Goal: Task Accomplishment & Management: Use online tool/utility

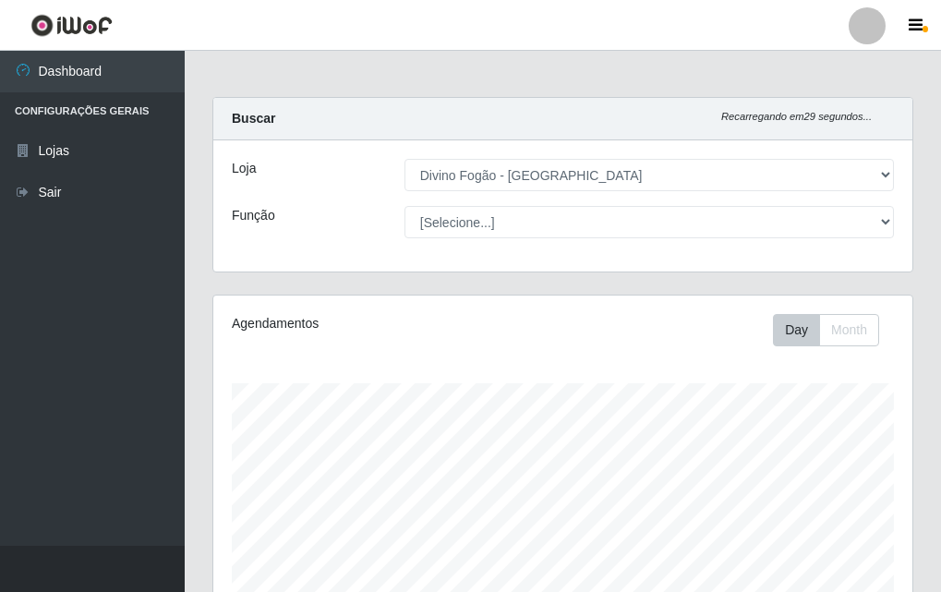
select select "499"
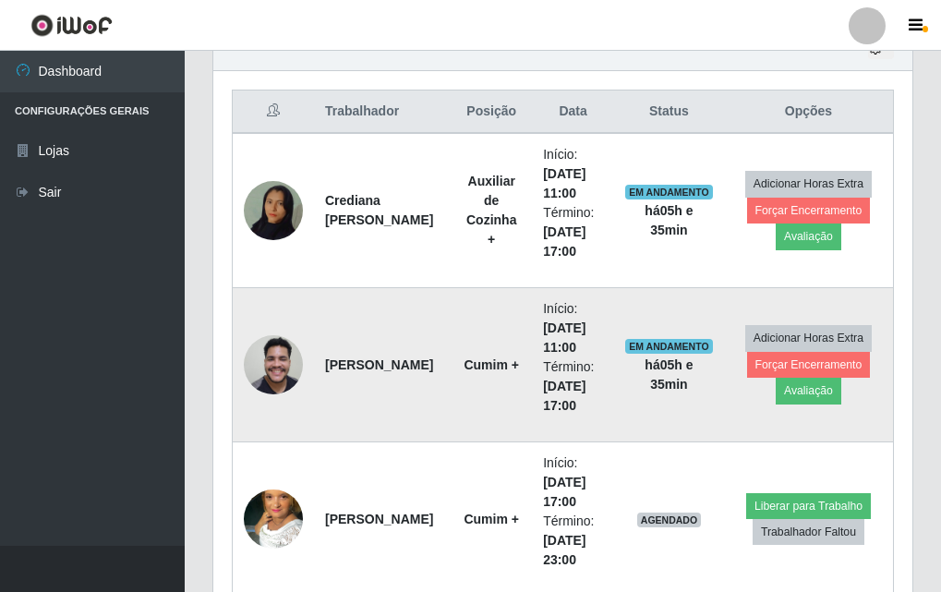
scroll to position [769, 0]
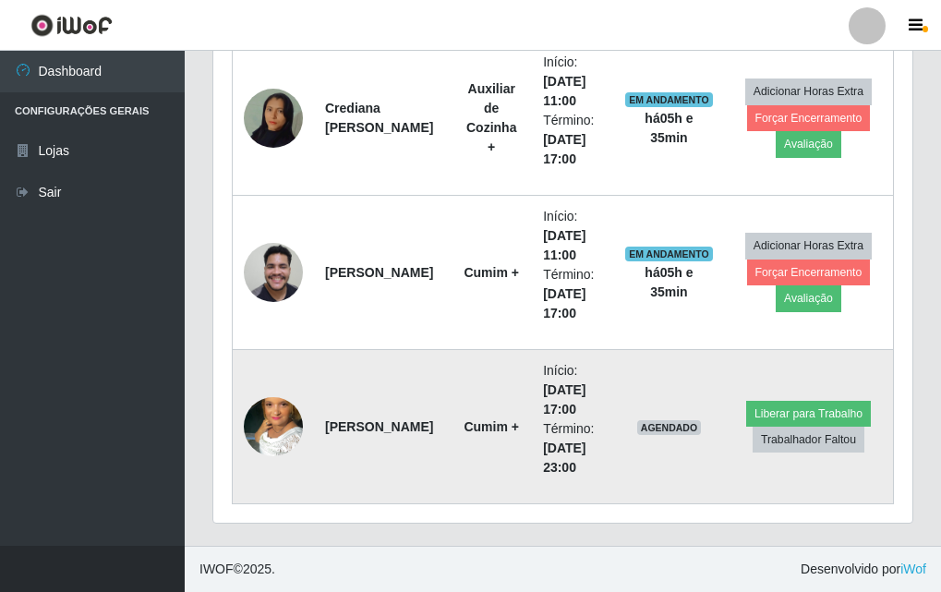
click at [298, 434] on img at bounding box center [273, 426] width 59 height 105
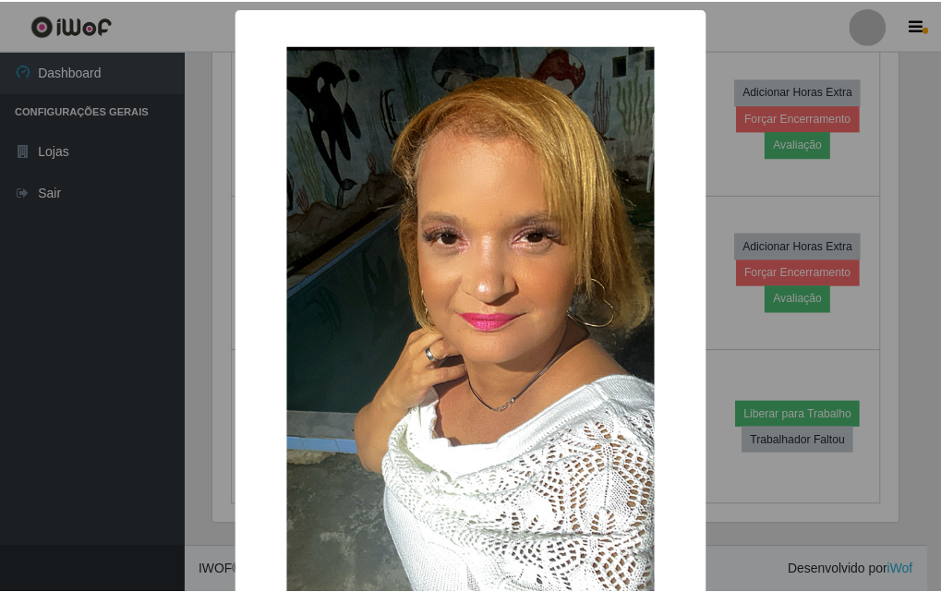
scroll to position [185, 0]
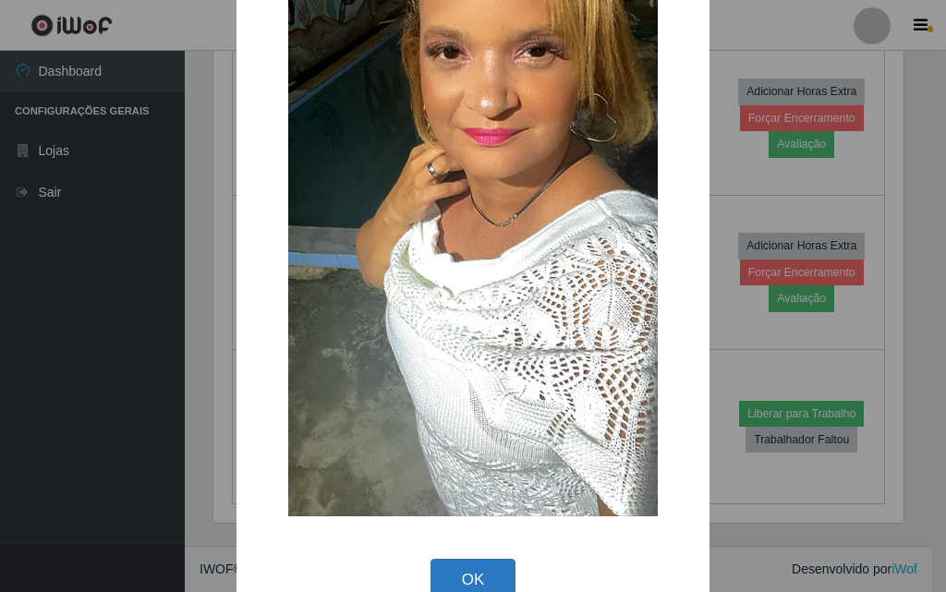
click at [454, 562] on button "OK" at bounding box center [474, 580] width 86 height 43
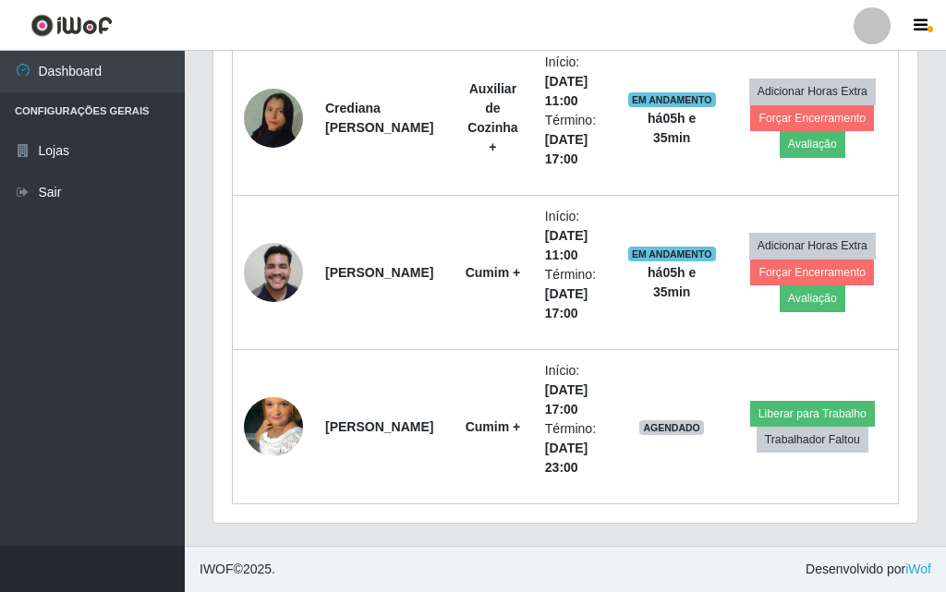
scroll to position [383, 699]
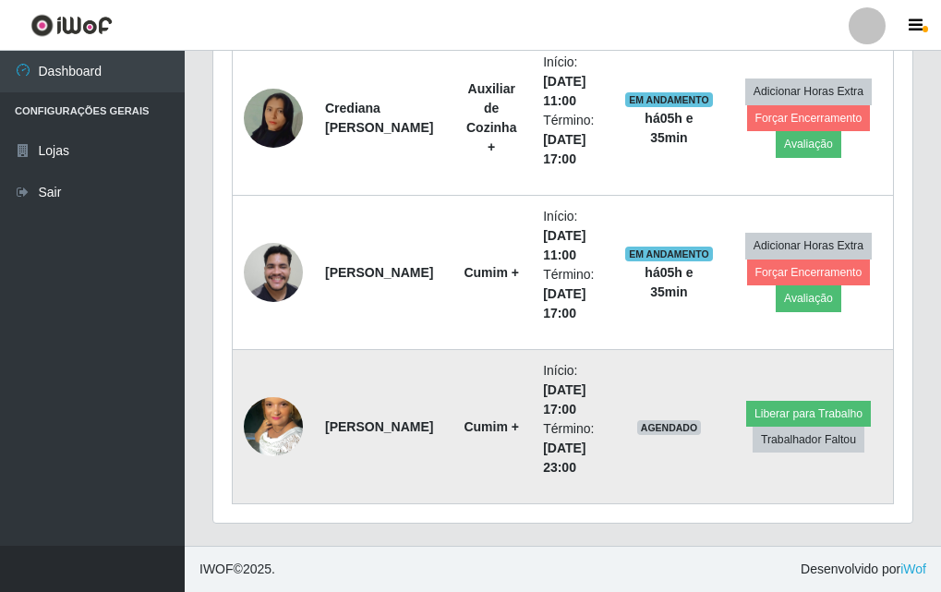
click at [270, 424] on img at bounding box center [273, 426] width 59 height 105
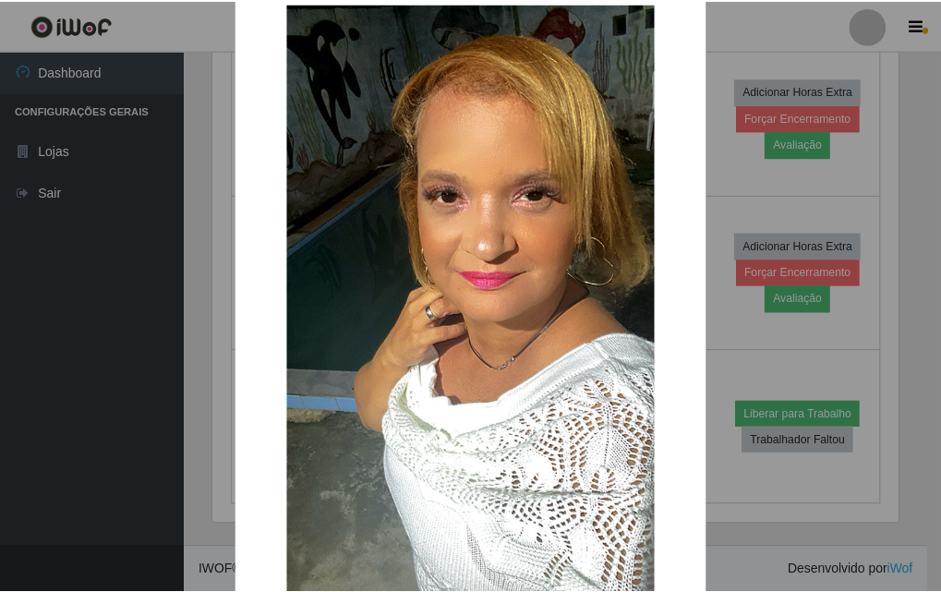
scroll to position [226, 0]
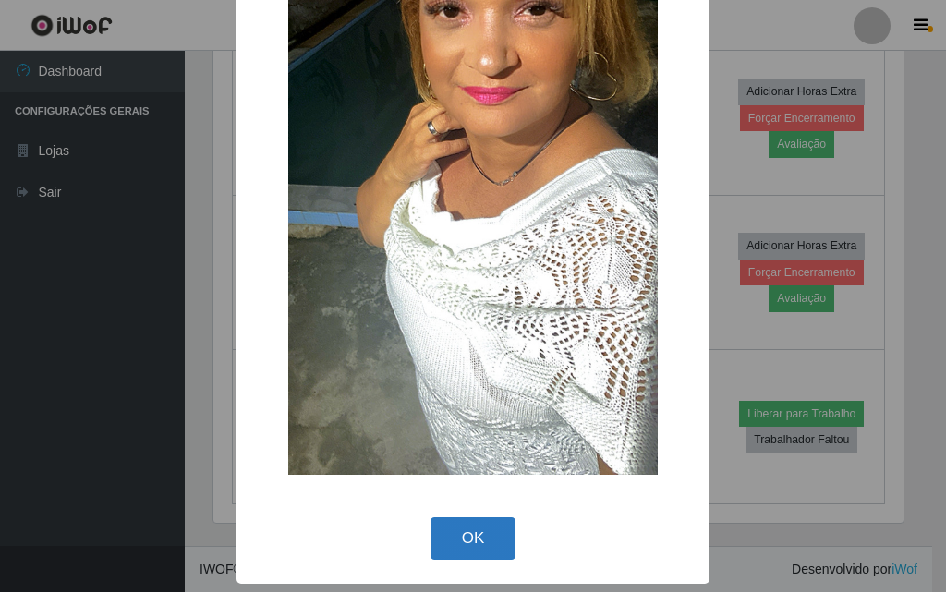
click at [461, 538] on button "OK" at bounding box center [474, 538] width 86 height 43
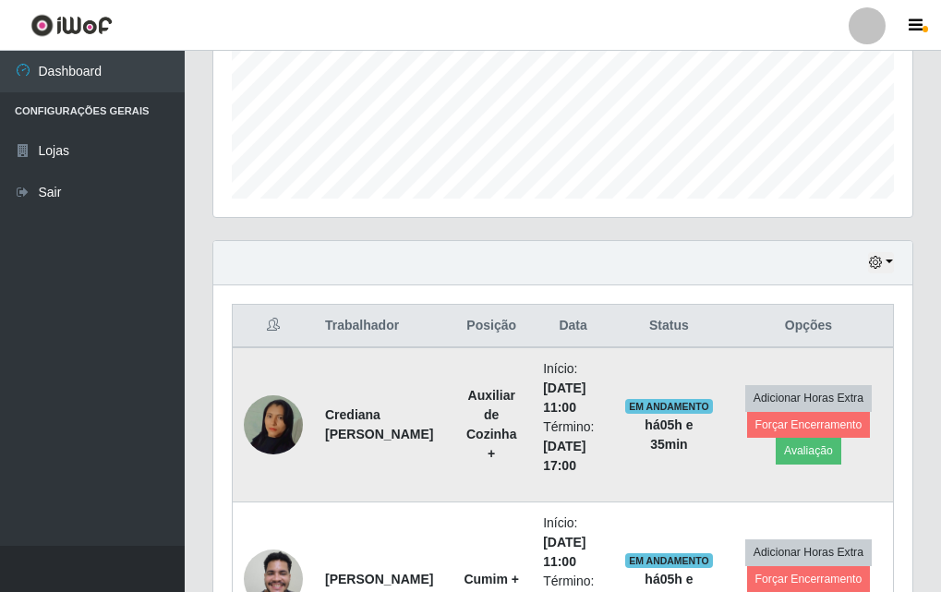
scroll to position [769, 0]
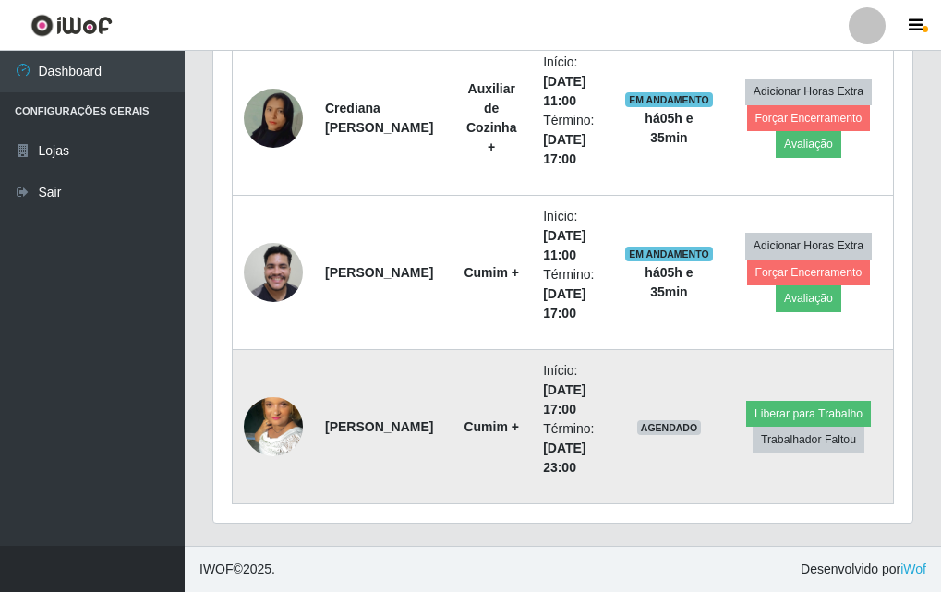
click at [303, 428] on td at bounding box center [274, 427] width 82 height 154
click at [819, 412] on button "Liberar para Trabalho" at bounding box center [809, 414] width 125 height 26
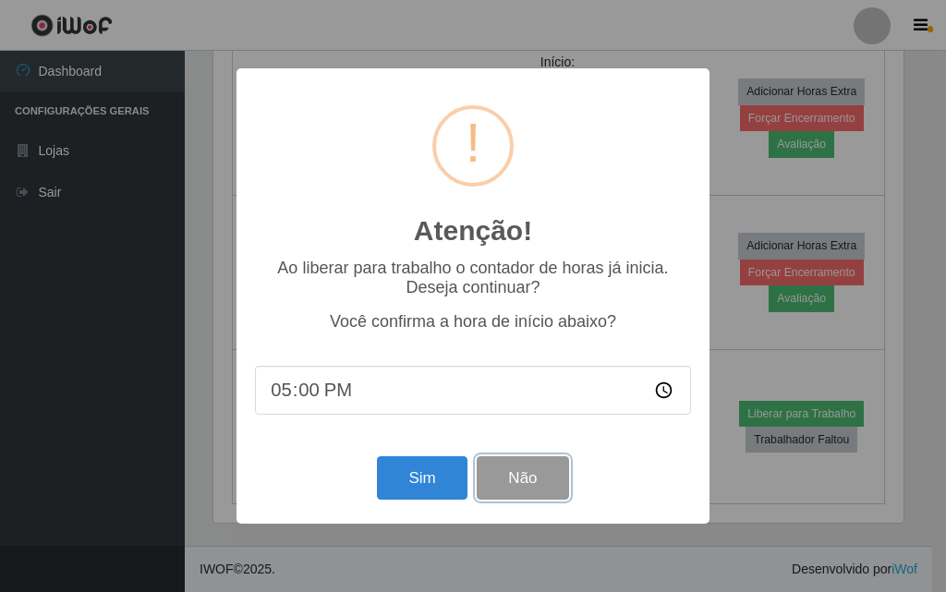
click at [515, 465] on button "Não" at bounding box center [522, 477] width 91 height 43
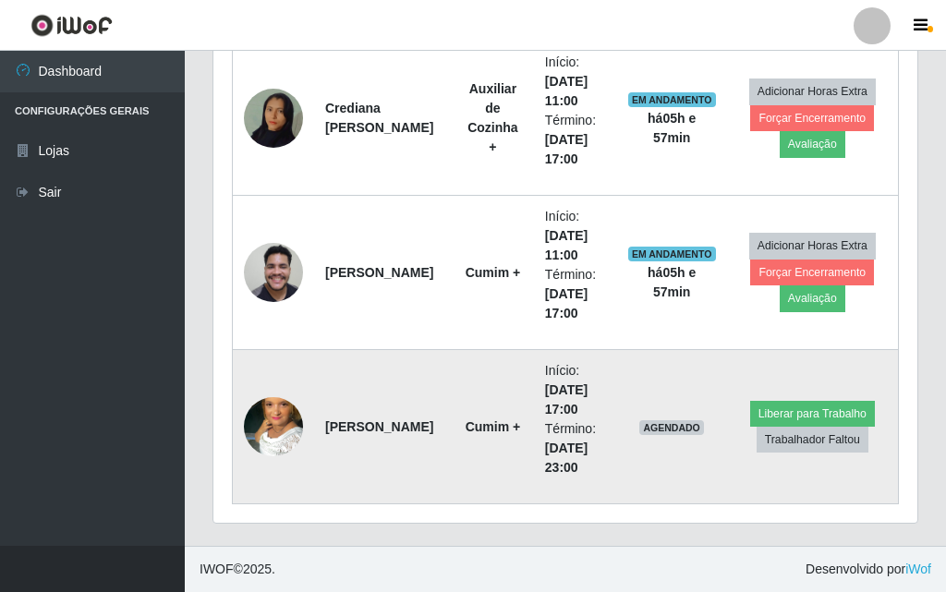
scroll to position [383, 699]
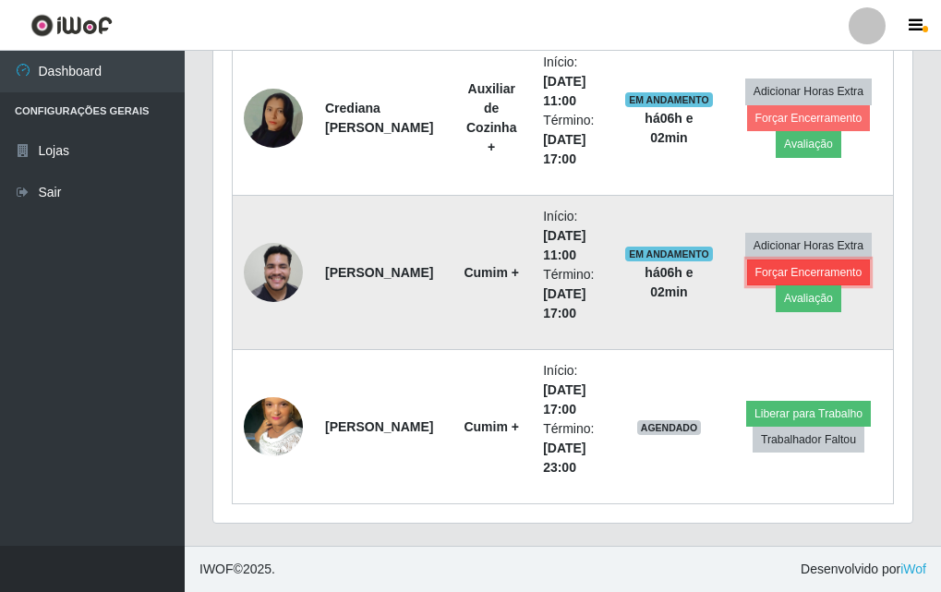
click at [802, 281] on button "Forçar Encerramento" at bounding box center [809, 273] width 124 height 26
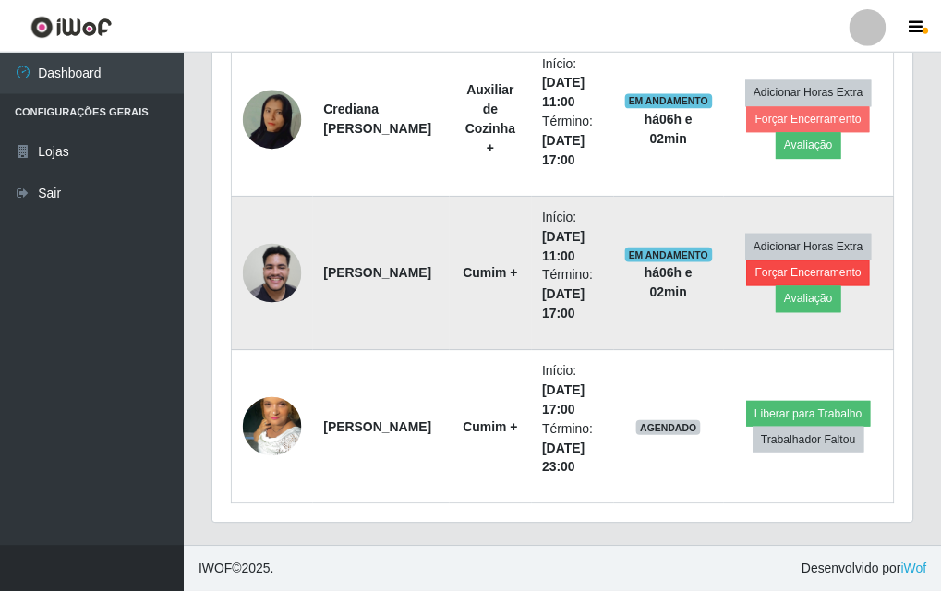
scroll to position [383, 690]
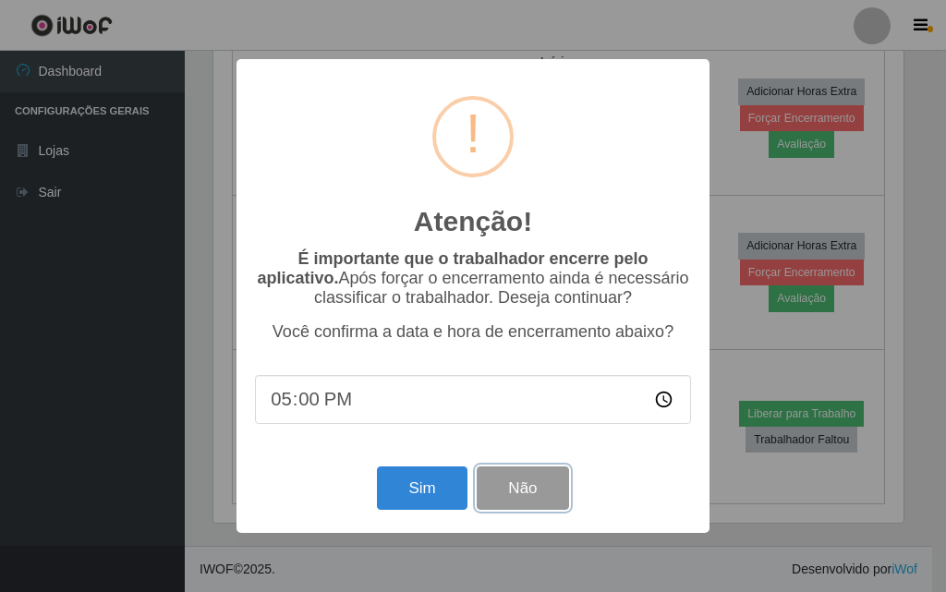
click at [539, 498] on button "Não" at bounding box center [522, 488] width 91 height 43
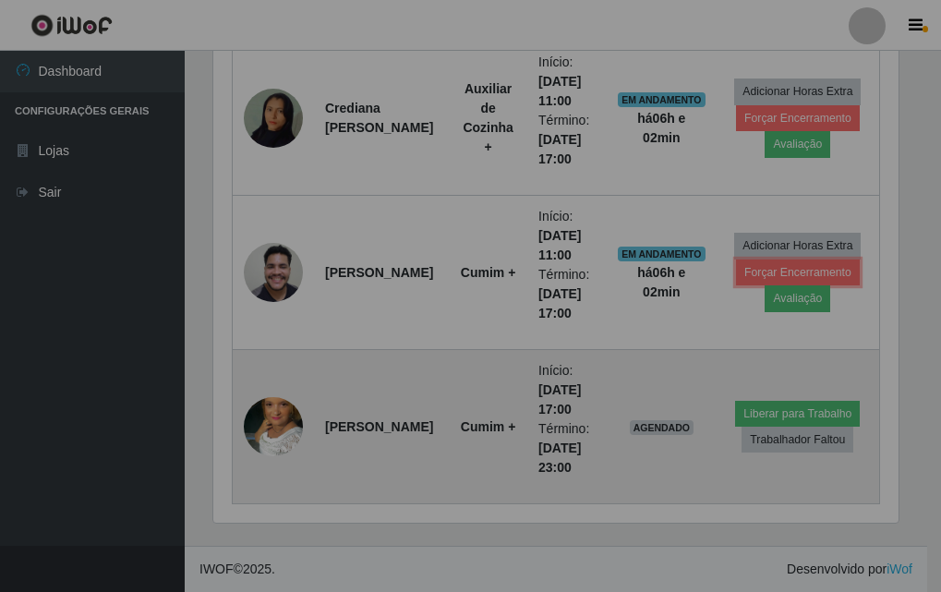
scroll to position [383, 699]
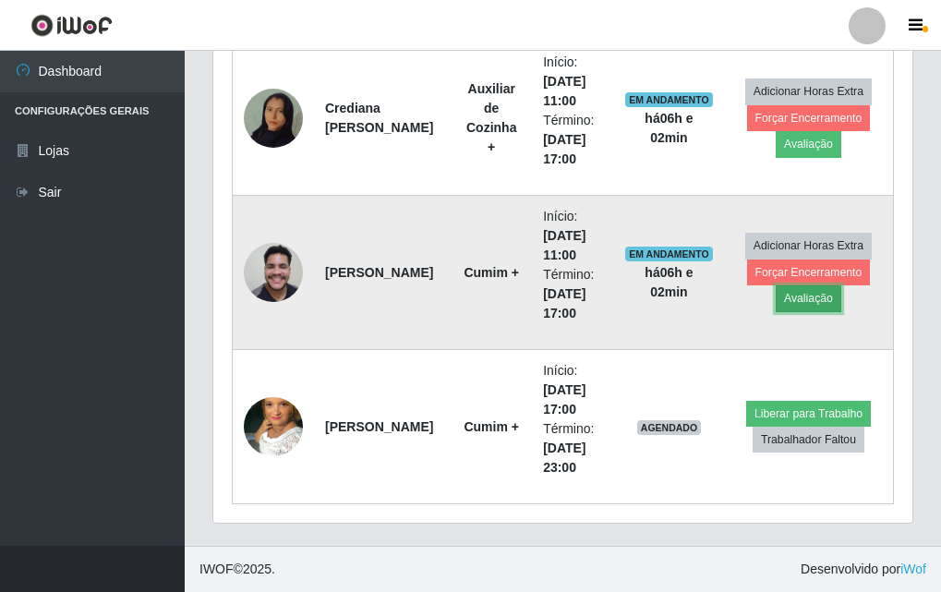
click at [817, 300] on button "Avaliação" at bounding box center [809, 298] width 66 height 26
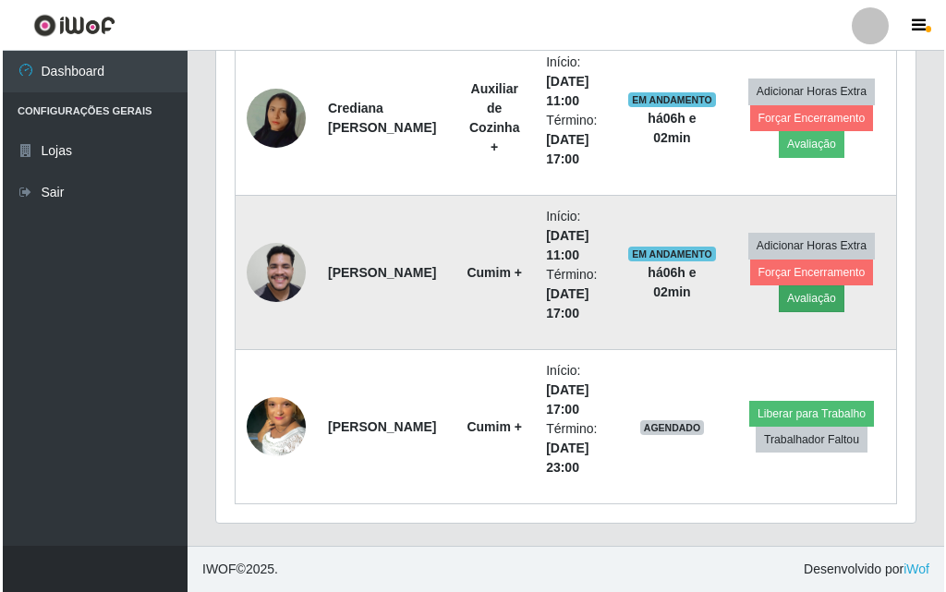
scroll to position [383, 690]
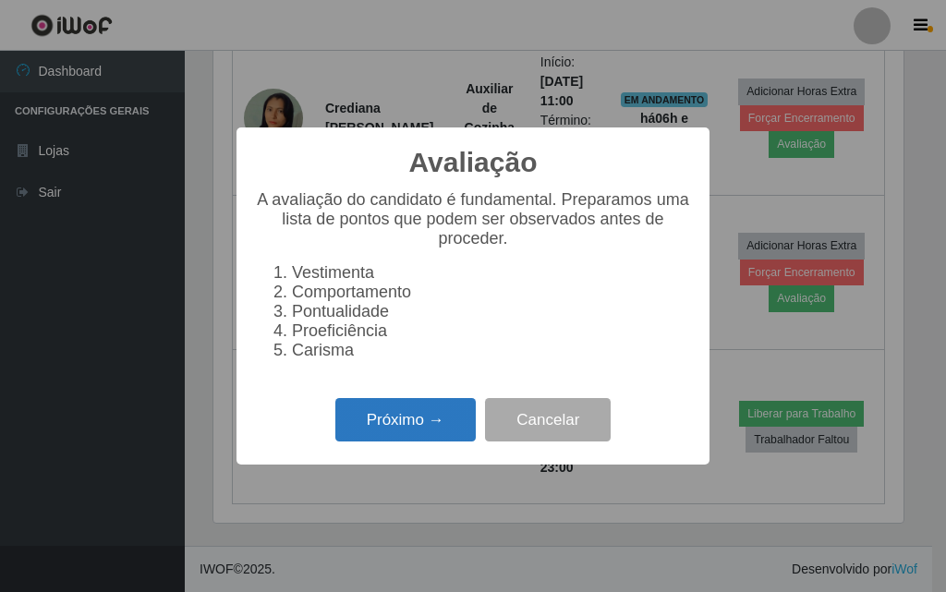
click at [416, 422] on button "Próximo →" at bounding box center [405, 419] width 140 height 43
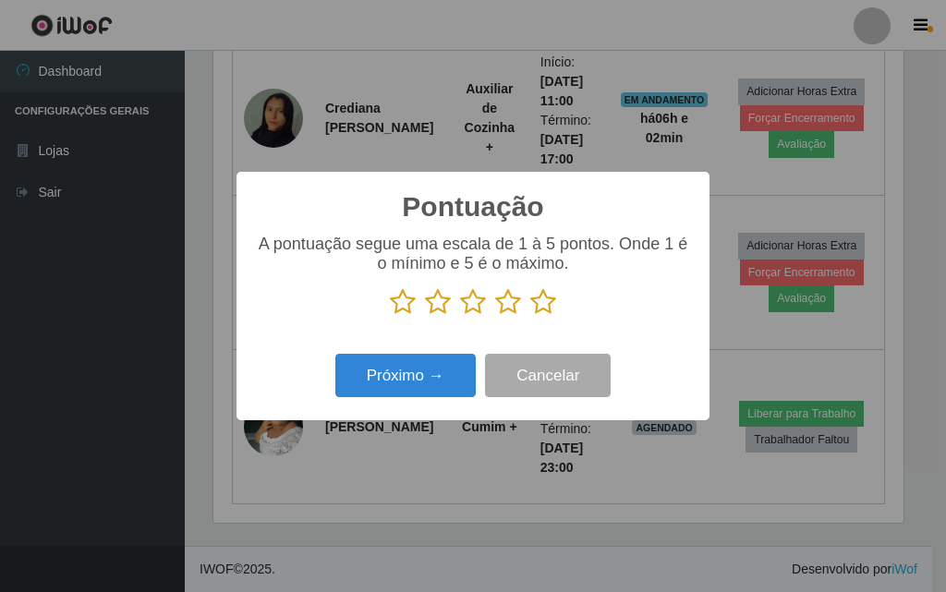
scroll to position [923560, 923253]
click at [534, 305] on icon at bounding box center [543, 302] width 26 height 28
click at [530, 316] on input "radio" at bounding box center [530, 316] width 0 height 0
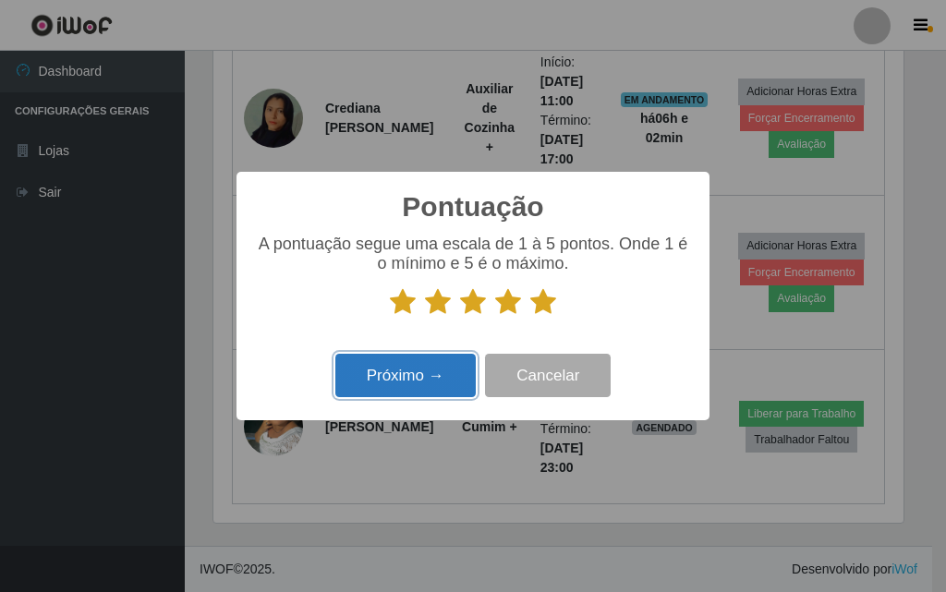
click at [415, 375] on button "Próximo →" at bounding box center [405, 375] width 140 height 43
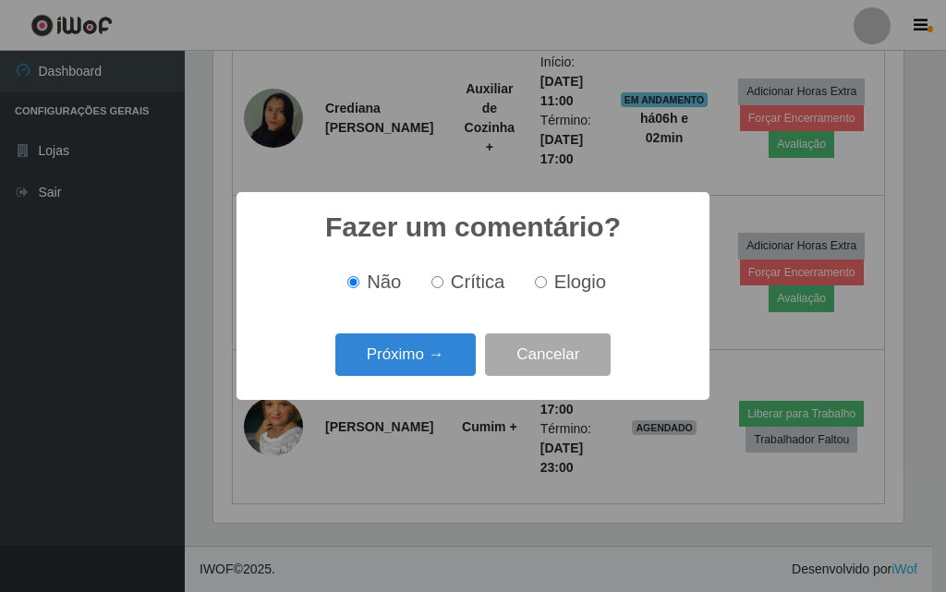
click at [543, 287] on input "Elogio" at bounding box center [541, 282] width 12 height 12
radio input "true"
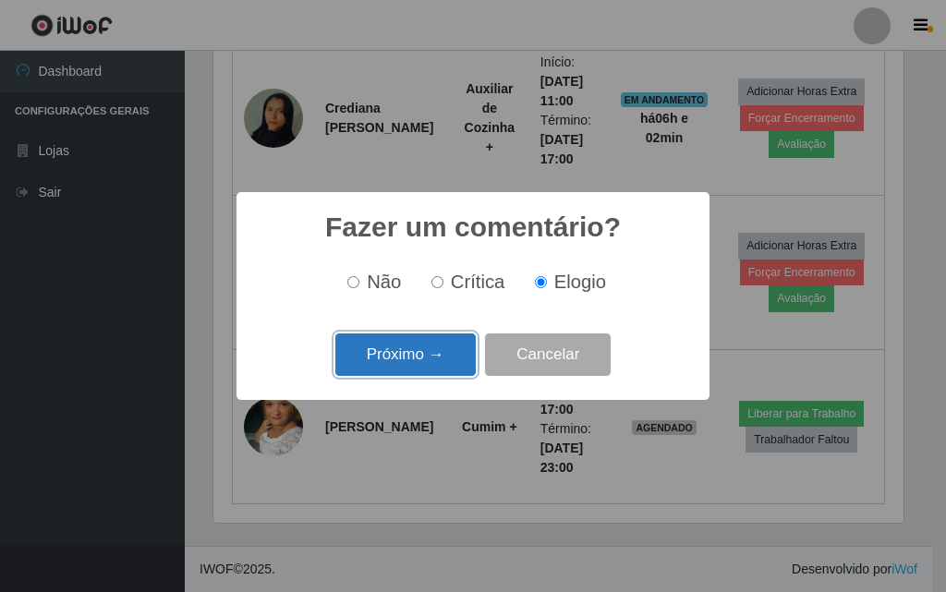
click at [416, 352] on button "Próximo →" at bounding box center [405, 355] width 140 height 43
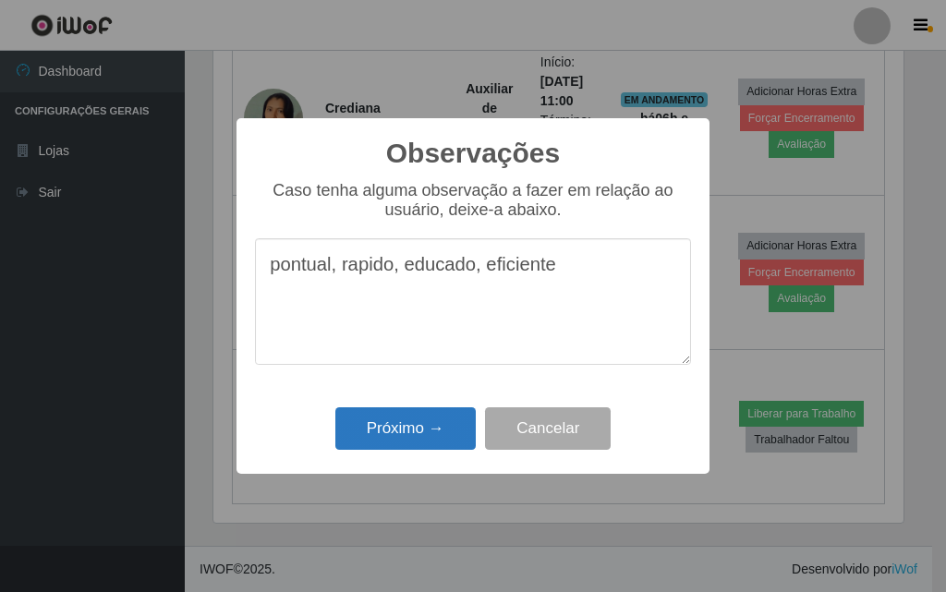
type textarea "pontual, rapido, educado, eficiente"
click at [388, 445] on button "Próximo →" at bounding box center [405, 428] width 140 height 43
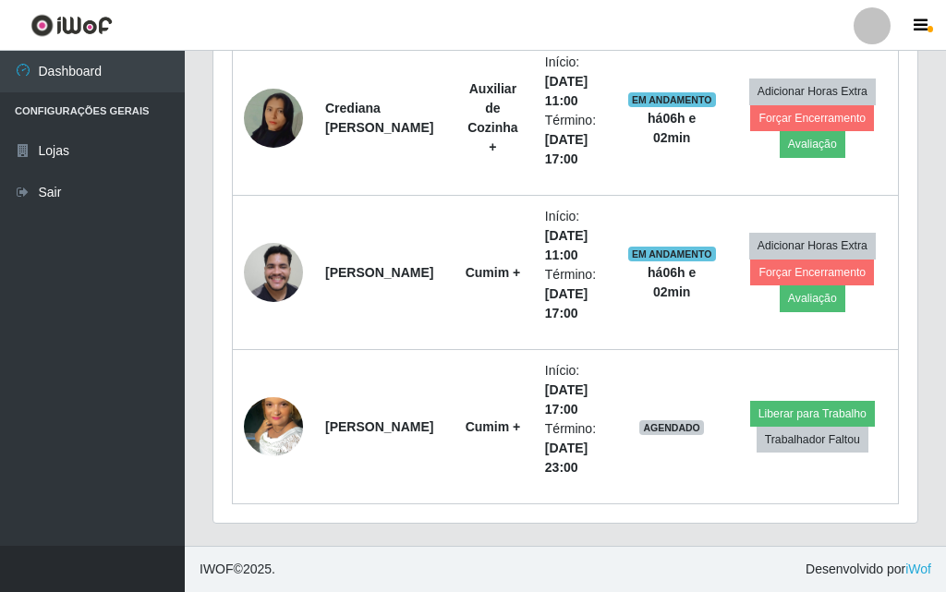
scroll to position [383, 699]
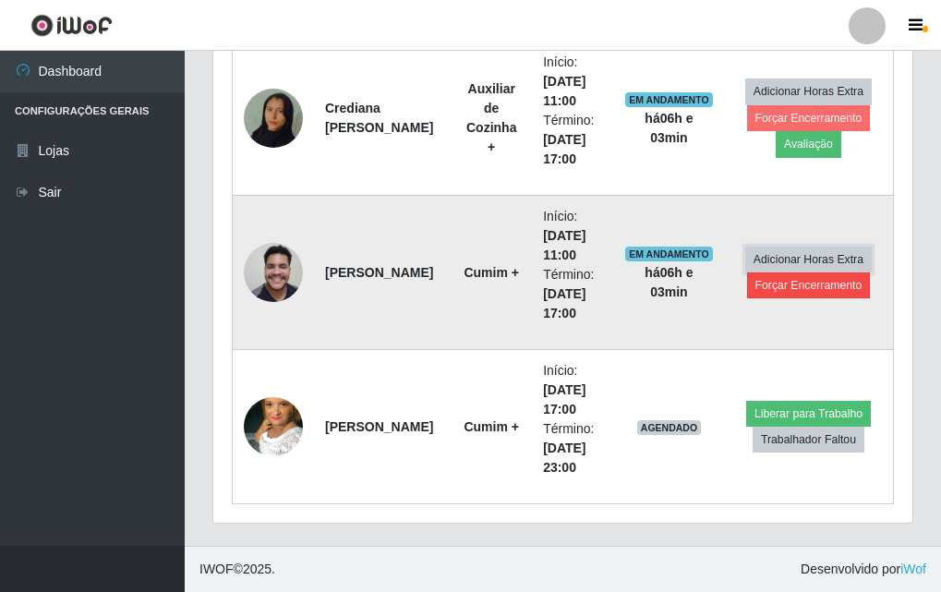
click at [819, 267] on button "Adicionar Horas Extra" at bounding box center [809, 260] width 127 height 26
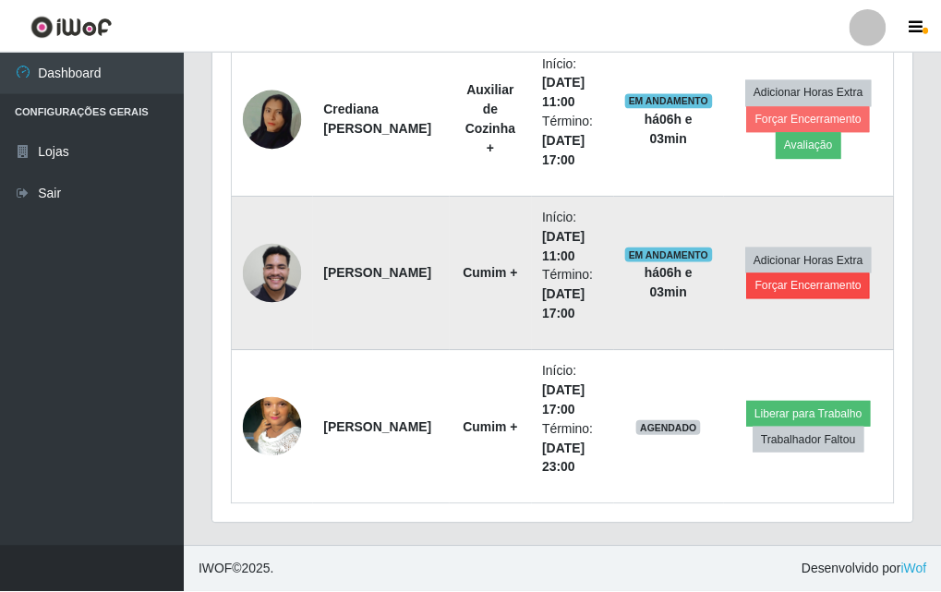
scroll to position [383, 690]
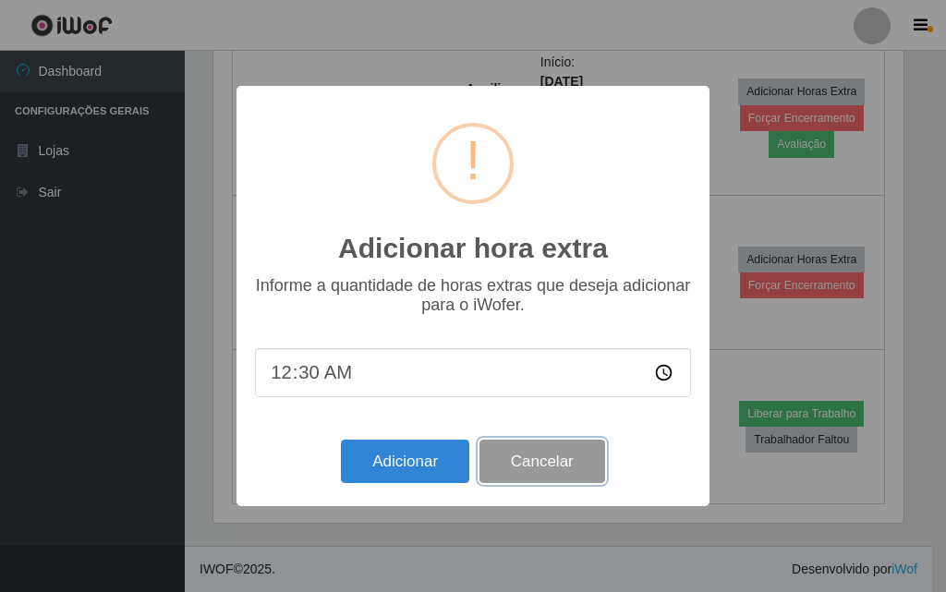
click at [565, 461] on button "Cancelar" at bounding box center [543, 461] width 126 height 43
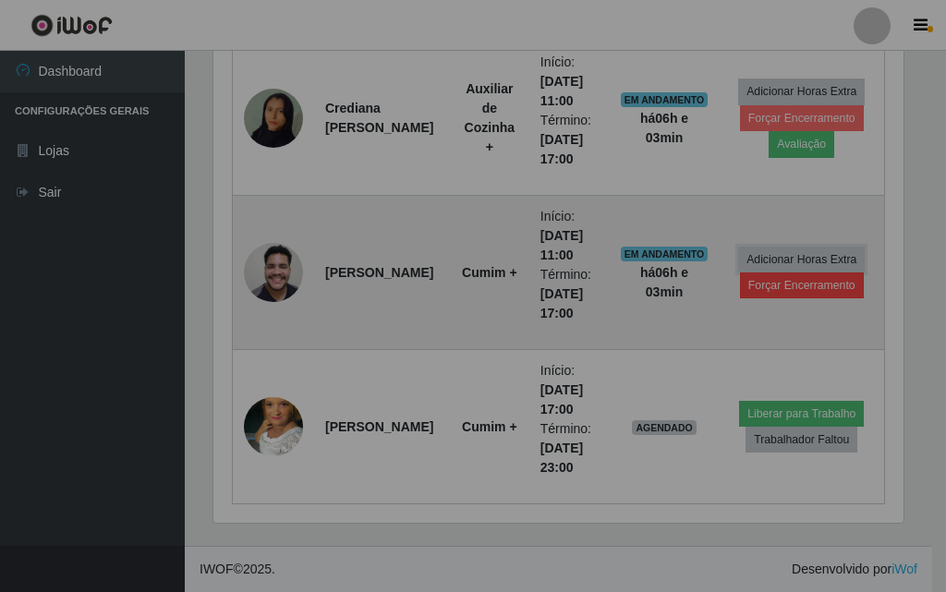
scroll to position [383, 699]
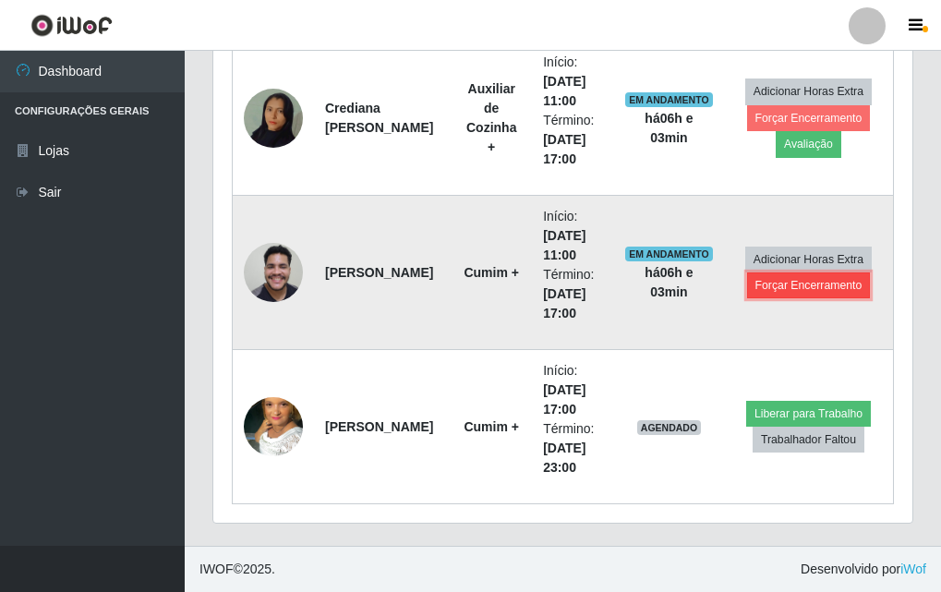
click at [814, 295] on button "Forçar Encerramento" at bounding box center [809, 286] width 124 height 26
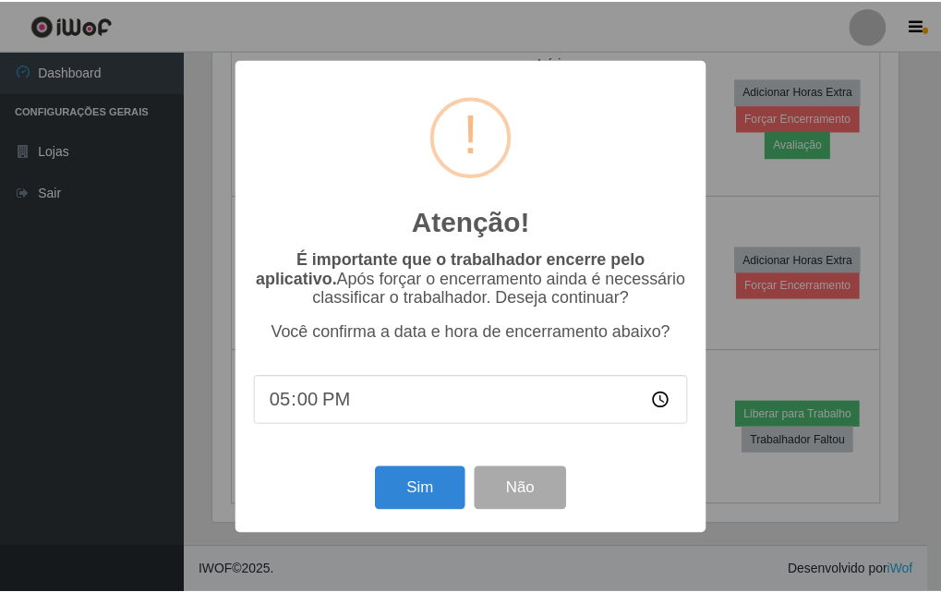
scroll to position [383, 690]
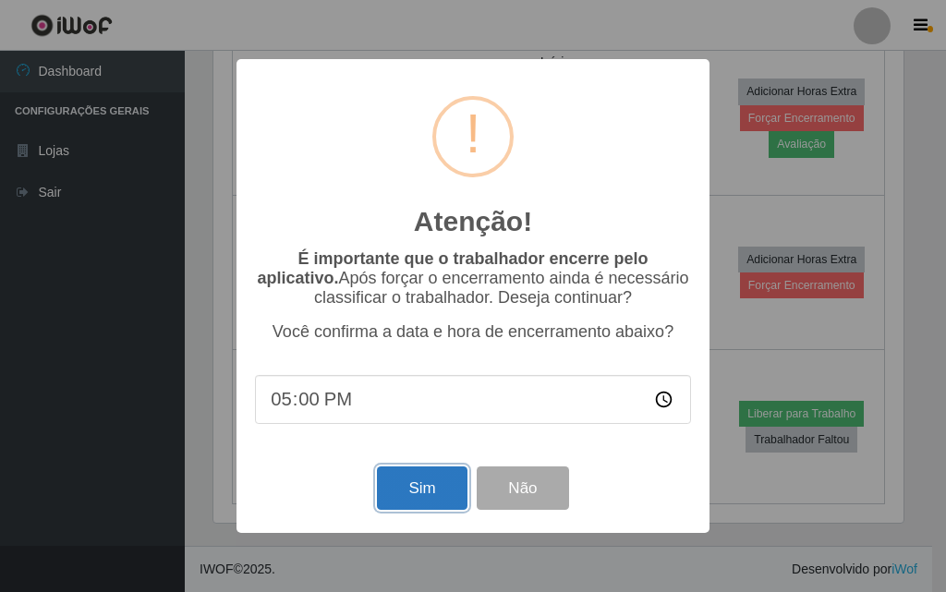
click at [407, 491] on button "Sim" at bounding box center [422, 488] width 90 height 43
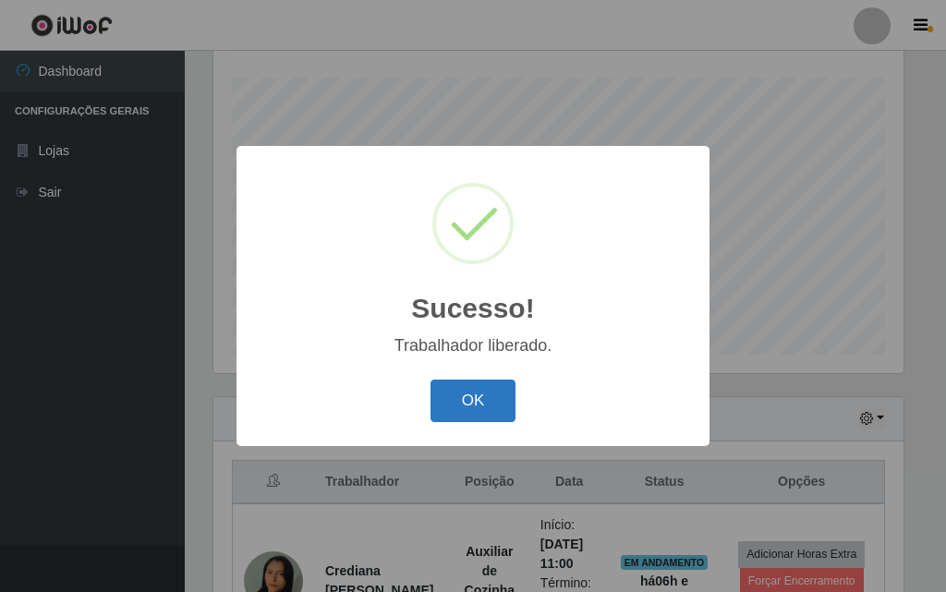
click at [463, 413] on button "OK" at bounding box center [474, 401] width 86 height 43
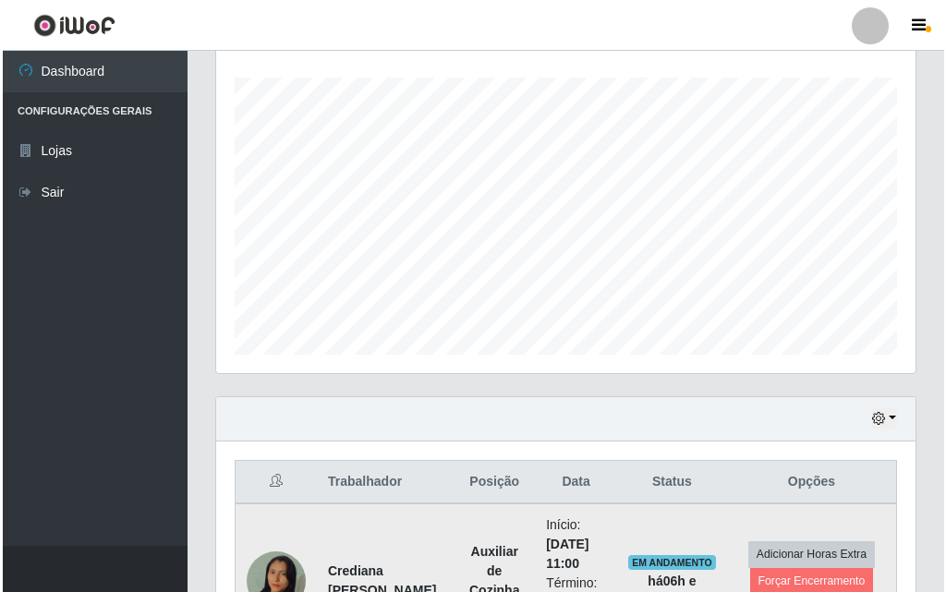
scroll to position [398, 0]
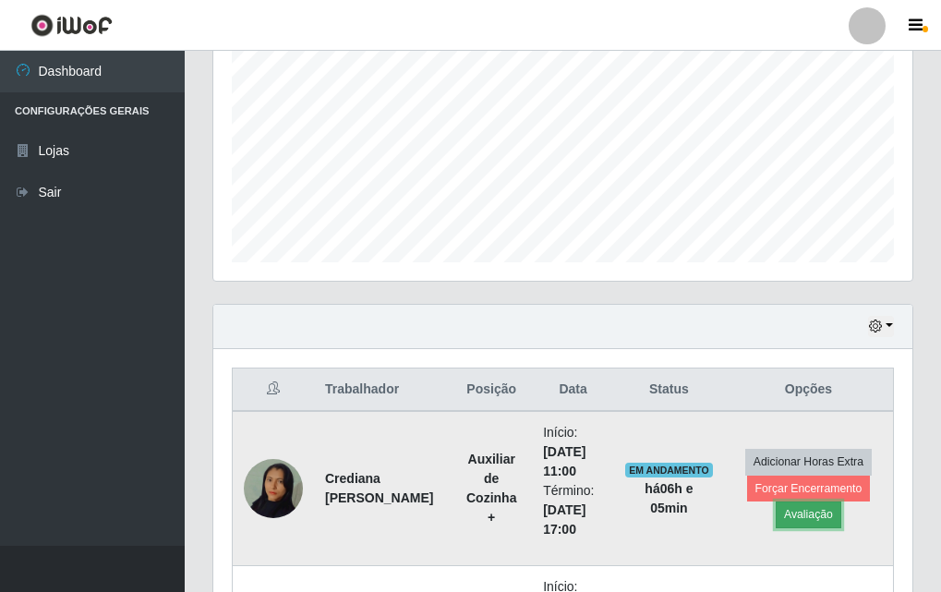
click at [821, 525] on button "Avaliação" at bounding box center [809, 515] width 66 height 26
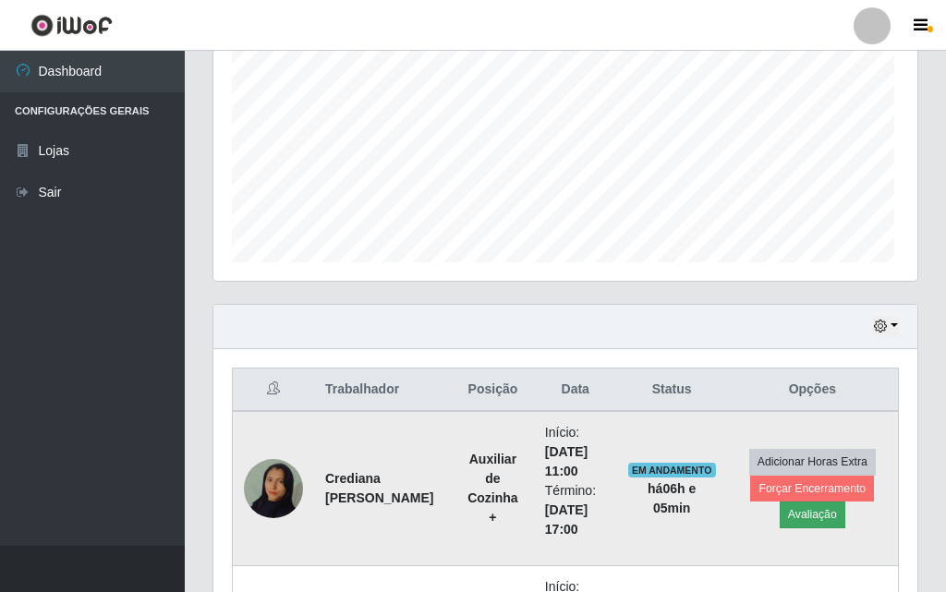
scroll to position [383, 690]
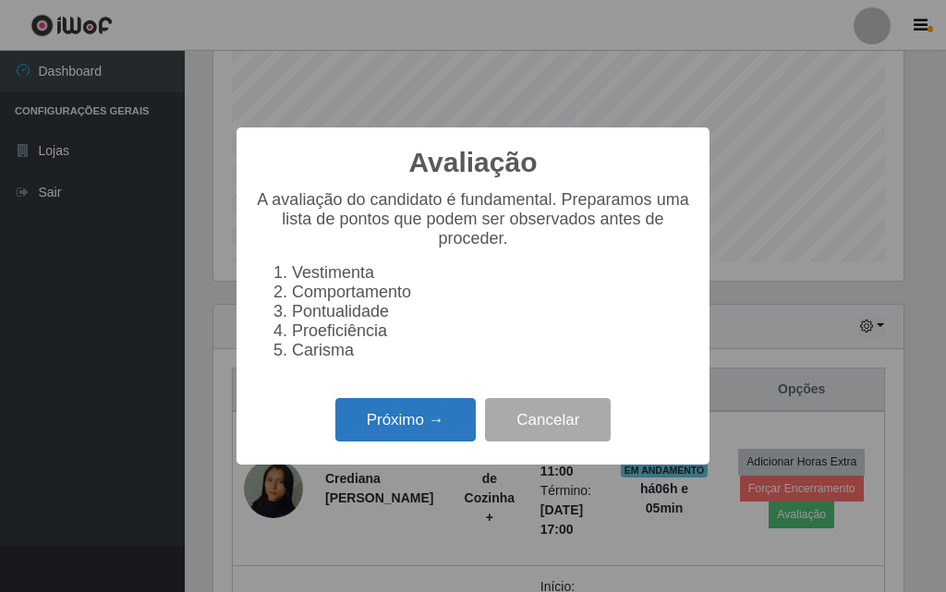
click at [392, 442] on button "Próximo →" at bounding box center [405, 419] width 140 height 43
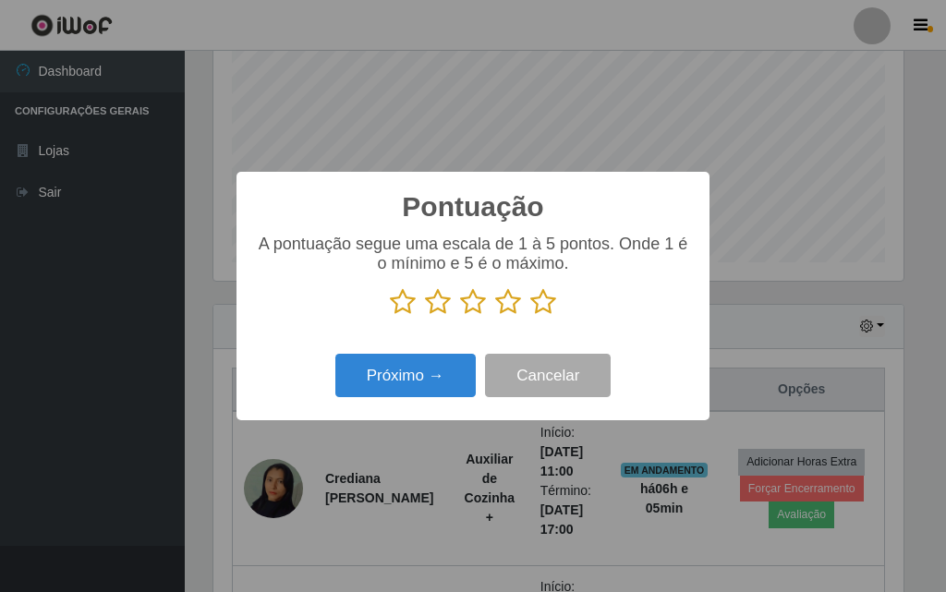
click at [539, 309] on icon at bounding box center [543, 302] width 26 height 28
click at [530, 316] on input "radio" at bounding box center [530, 316] width 0 height 0
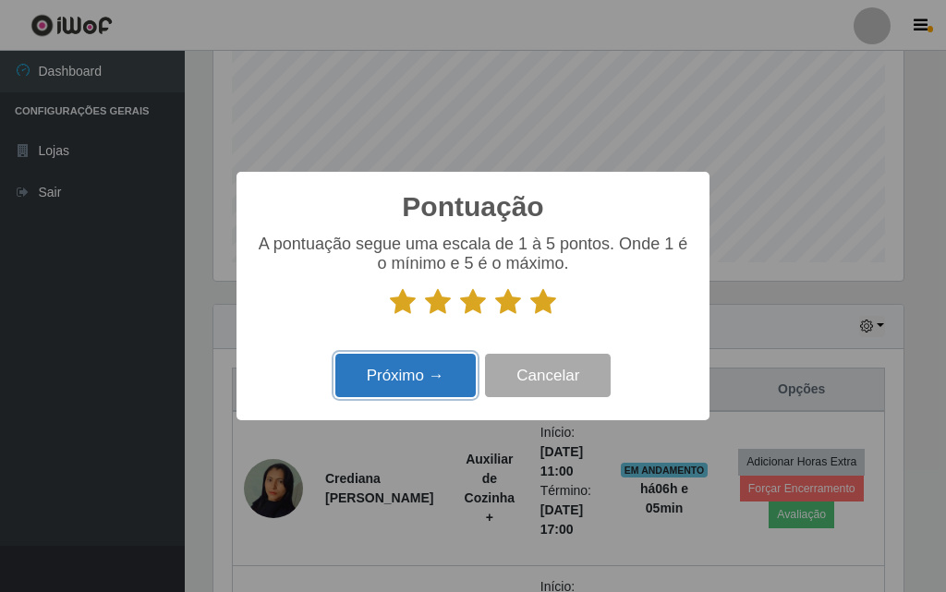
click at [445, 382] on button "Próximo →" at bounding box center [405, 375] width 140 height 43
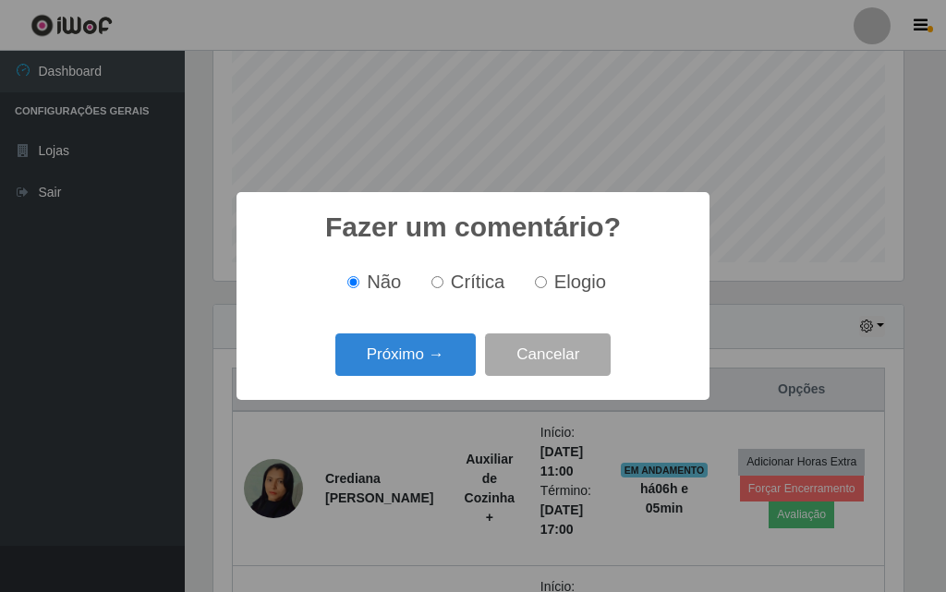
click at [539, 283] on input "Elogio" at bounding box center [541, 282] width 12 height 12
radio input "true"
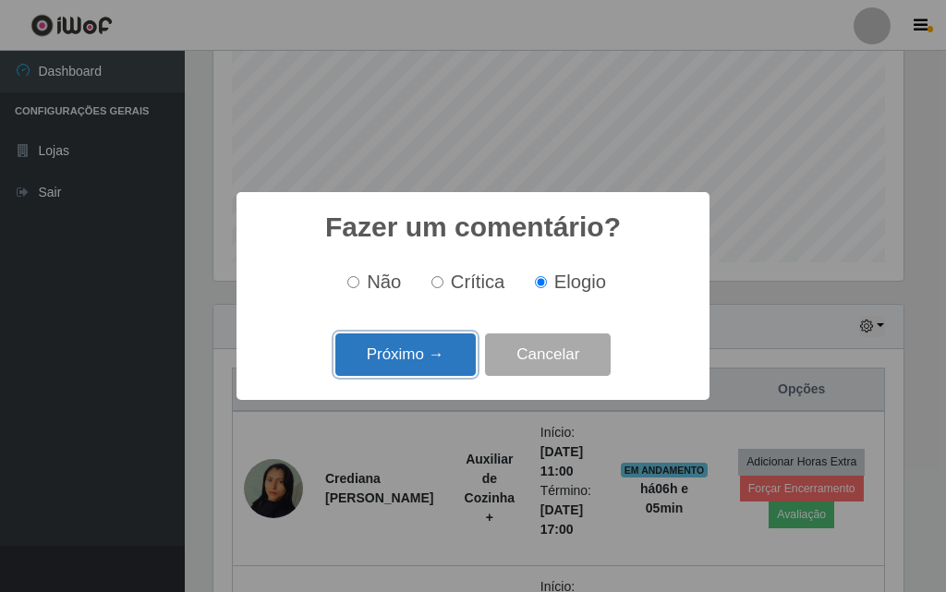
click at [431, 356] on button "Próximo →" at bounding box center [405, 355] width 140 height 43
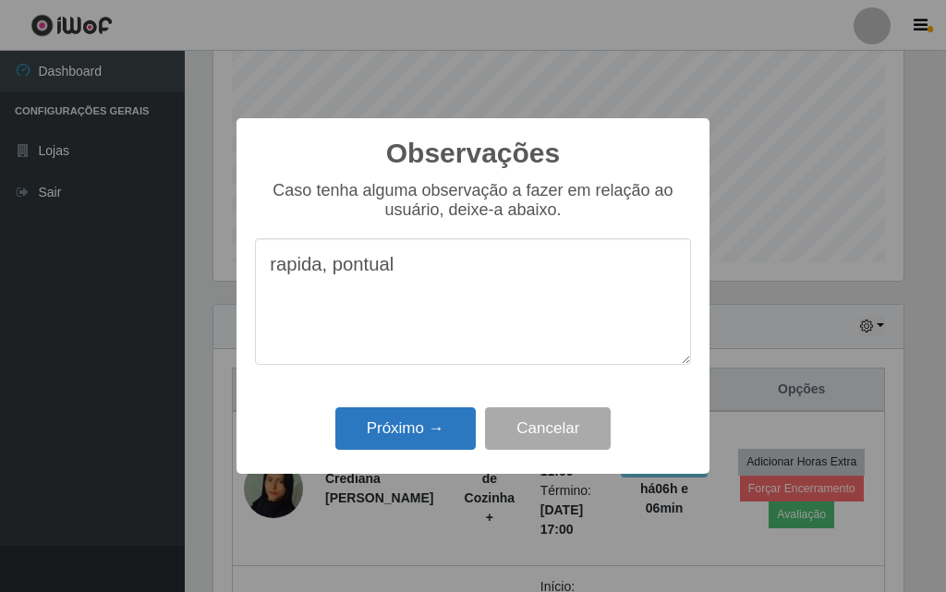
type textarea "rapida, pontual"
click at [439, 442] on button "Próximo →" at bounding box center [405, 428] width 140 height 43
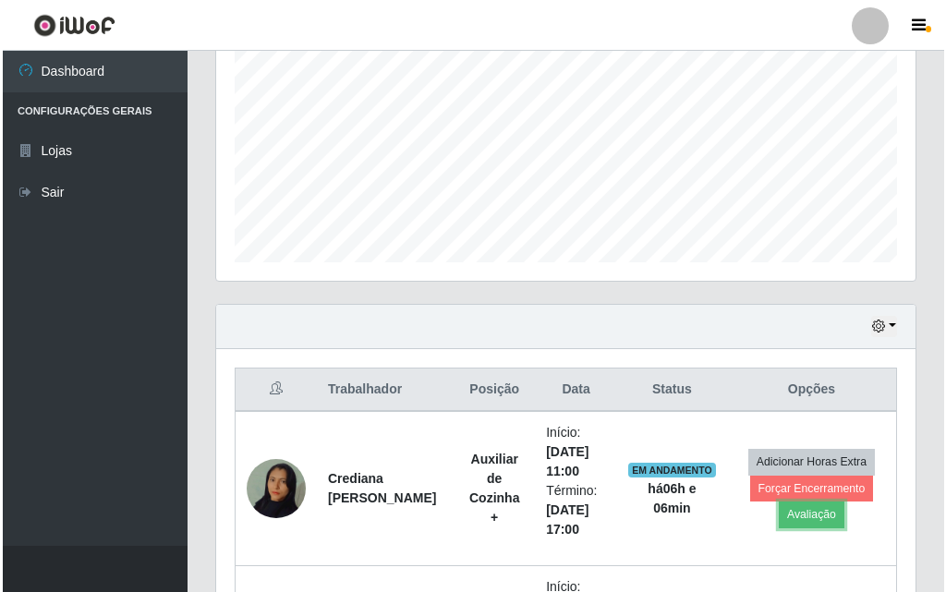
scroll to position [383, 699]
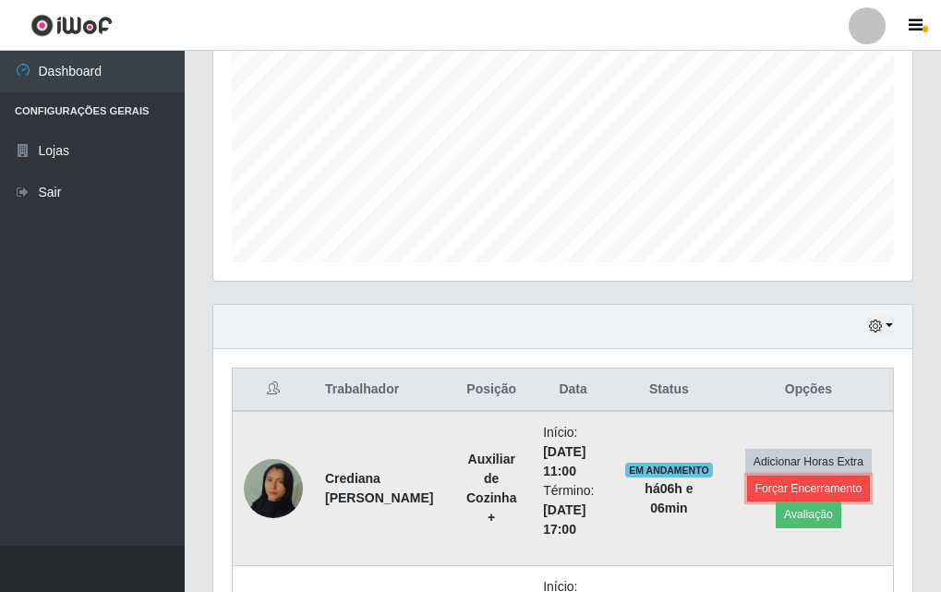
click at [766, 493] on button "Forçar Encerramento" at bounding box center [809, 489] width 124 height 26
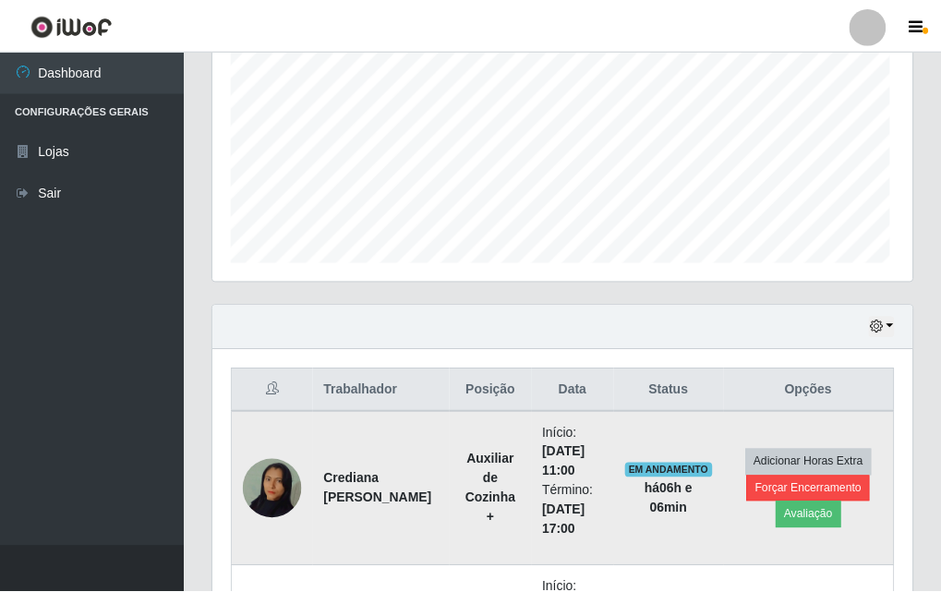
scroll to position [383, 690]
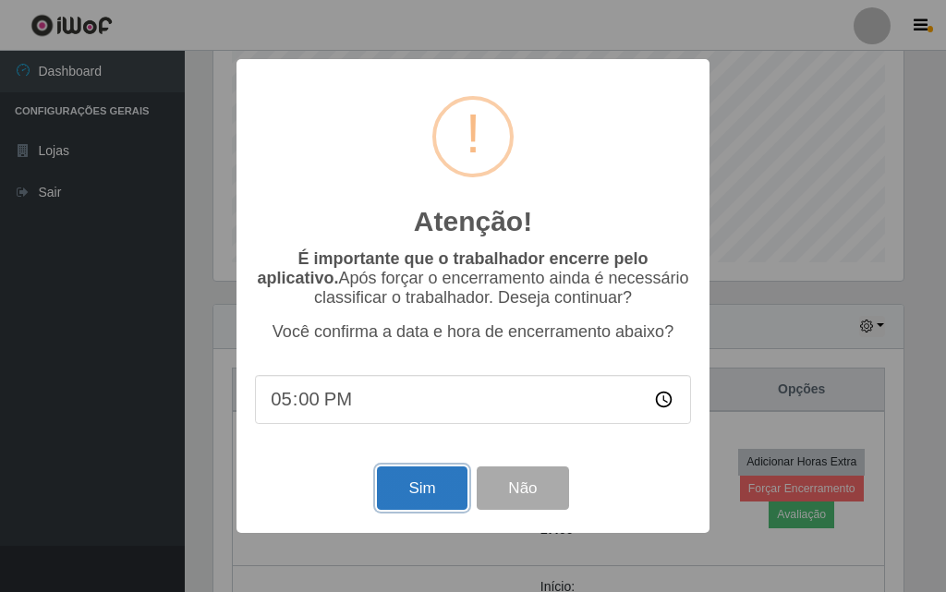
click at [404, 498] on button "Sim" at bounding box center [422, 488] width 90 height 43
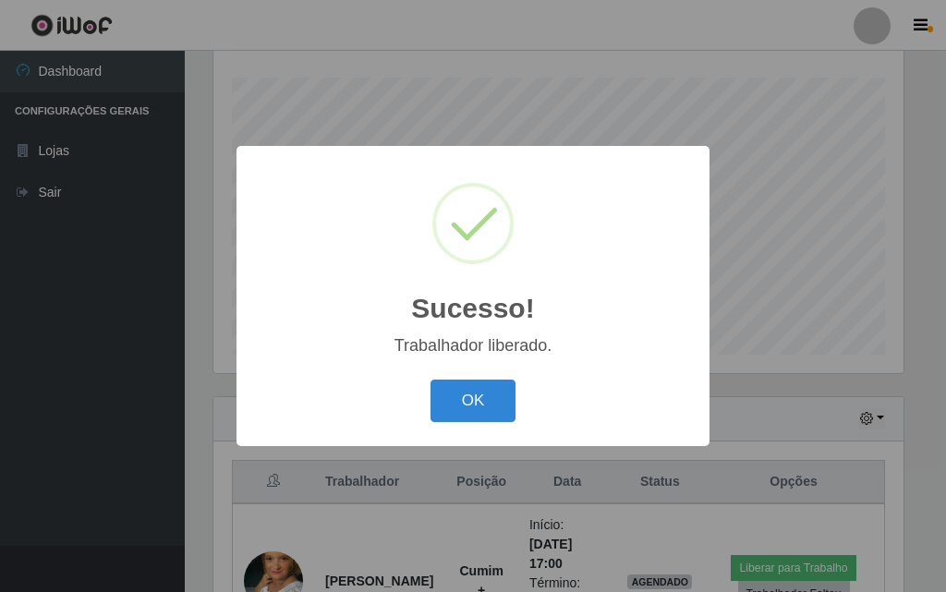
click at [436, 377] on div "OK Cancel" at bounding box center [473, 400] width 436 height 53
click at [480, 385] on button "OK" at bounding box center [474, 401] width 86 height 43
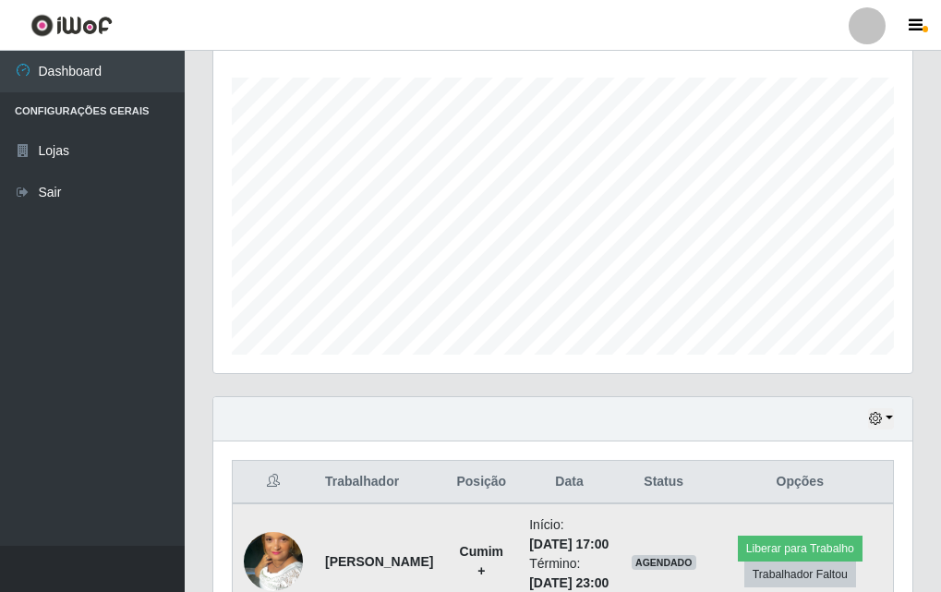
scroll to position [398, 0]
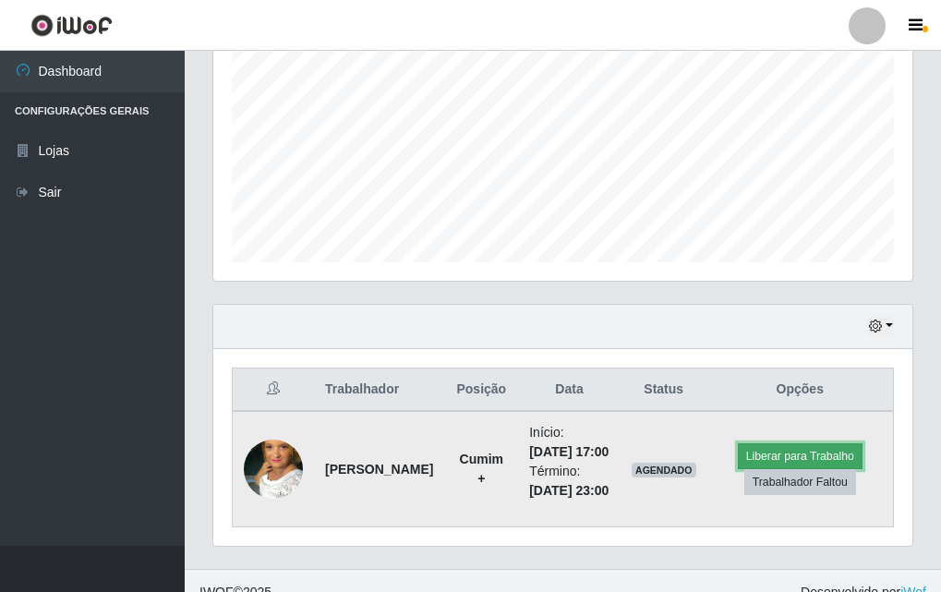
click at [820, 469] on button "Liberar para Trabalho" at bounding box center [800, 456] width 125 height 26
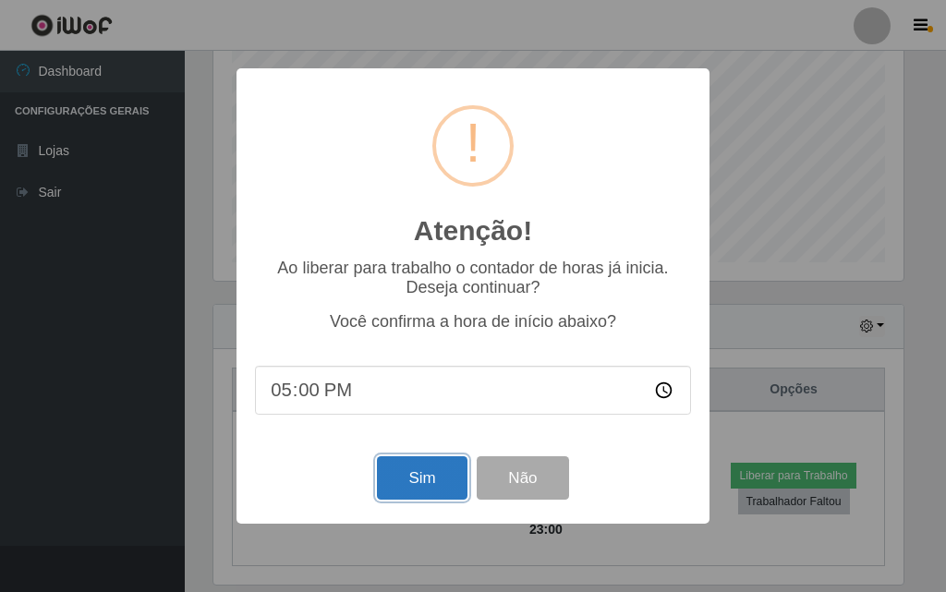
click at [417, 490] on button "Sim" at bounding box center [422, 477] width 90 height 43
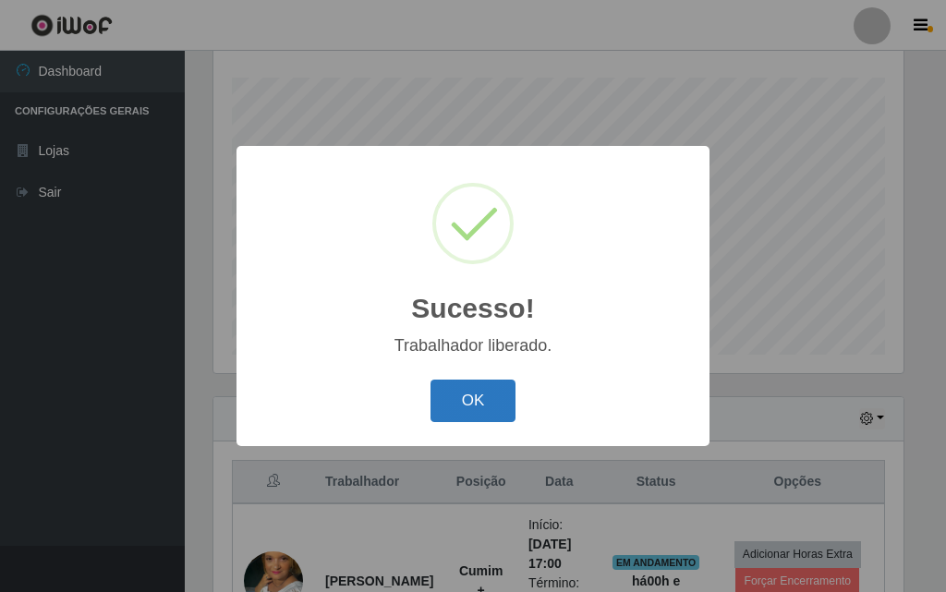
click at [476, 421] on button "OK" at bounding box center [474, 401] width 86 height 43
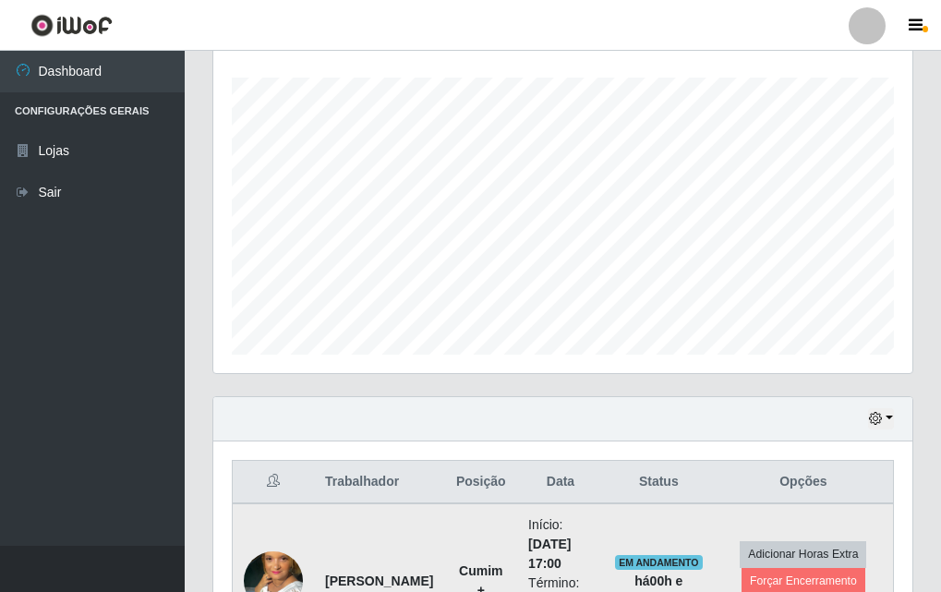
scroll to position [460, 0]
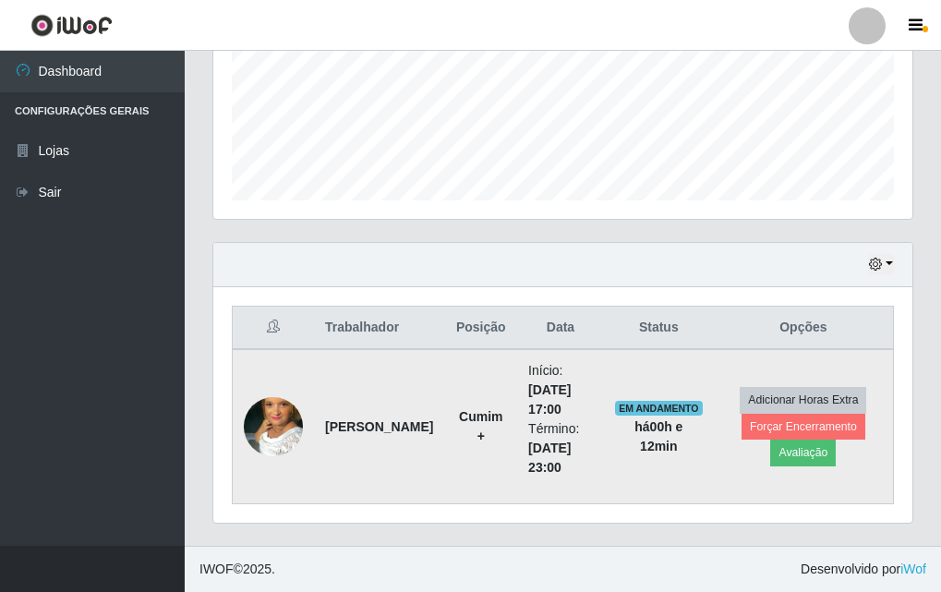
click at [252, 440] on img at bounding box center [273, 426] width 59 height 105
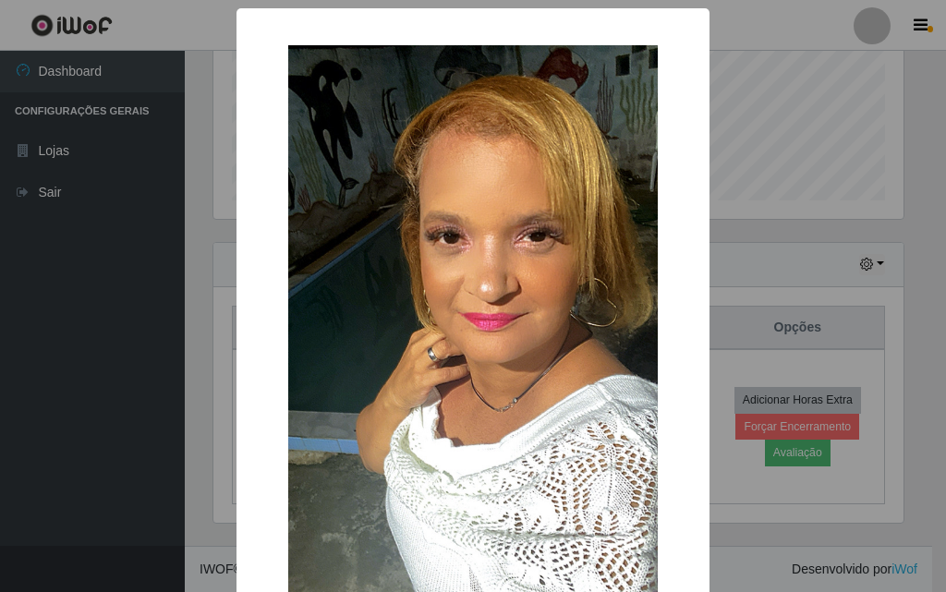
click at [211, 401] on div "× OK Cancel" at bounding box center [473, 296] width 946 height 592
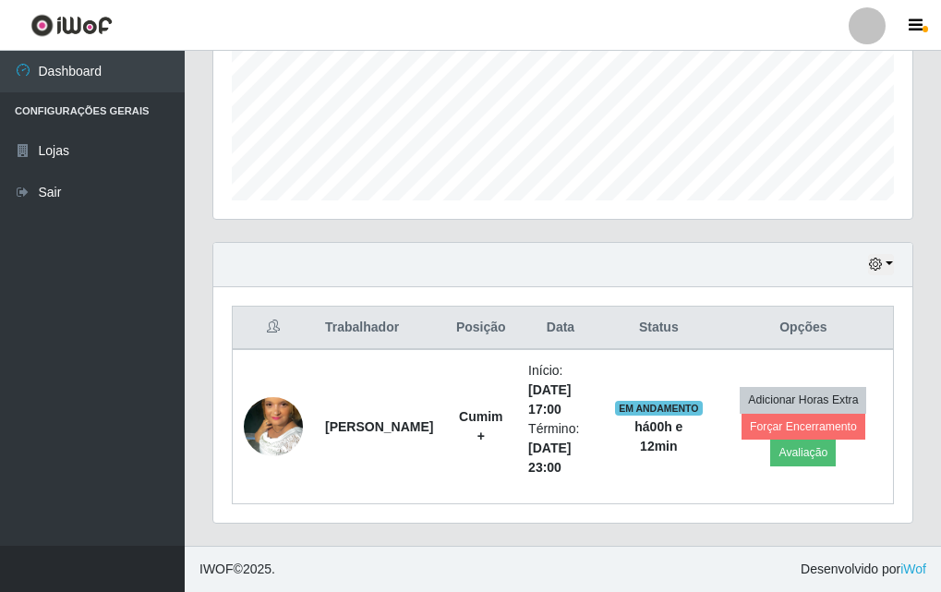
scroll to position [0, 0]
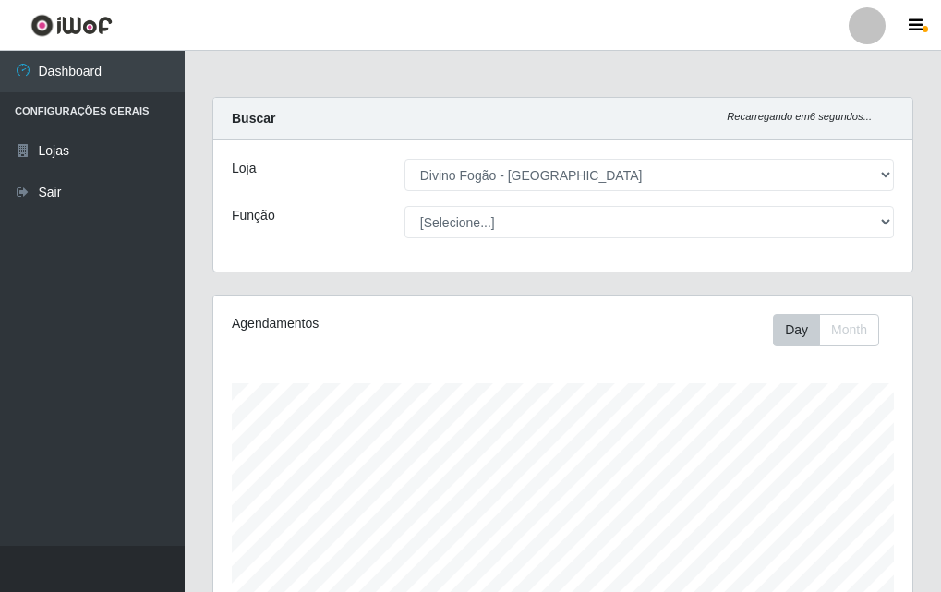
drag, startPoint x: 511, startPoint y: 196, endPoint x: 500, endPoint y: 225, distance: 30.7
click at [511, 195] on div "Loja [Selecione...] Divino Fogão - Campina Grande Função [Selecione...] ASG ASG…" at bounding box center [562, 205] width 699 height 131
click at [503, 240] on div "Loja [Selecione...] Divino Fogão - Campina Grande Função [Selecione...] ASG ASG…" at bounding box center [562, 205] width 699 height 131
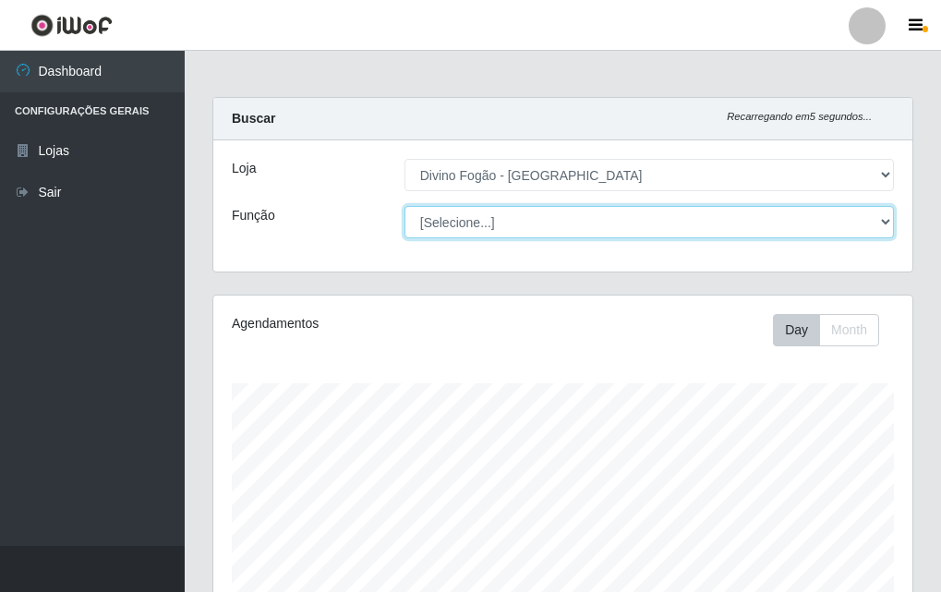
click at [514, 230] on select "[Selecione...] ASG ASG + ASG ++ Auxiliar de Cozinha Auxiliar de Cozinha + Auxil…" at bounding box center [650, 222] width 490 height 32
click at [405, 206] on select "[Selecione...] ASG ASG + ASG ++ Auxiliar de Cozinha Auxiliar de Cozinha + Auxil…" at bounding box center [650, 222] width 490 height 32
click at [451, 222] on select "[Selecione...] ASG ASG + ASG ++ Auxiliar de Cozinha Auxiliar de Cozinha + Auxil…" at bounding box center [650, 222] width 490 height 32
select select "9"
click at [405, 206] on select "[Selecione...] ASG ASG + ASG ++ Auxiliar de Cozinha Auxiliar de Cozinha + Auxil…" at bounding box center [650, 222] width 490 height 32
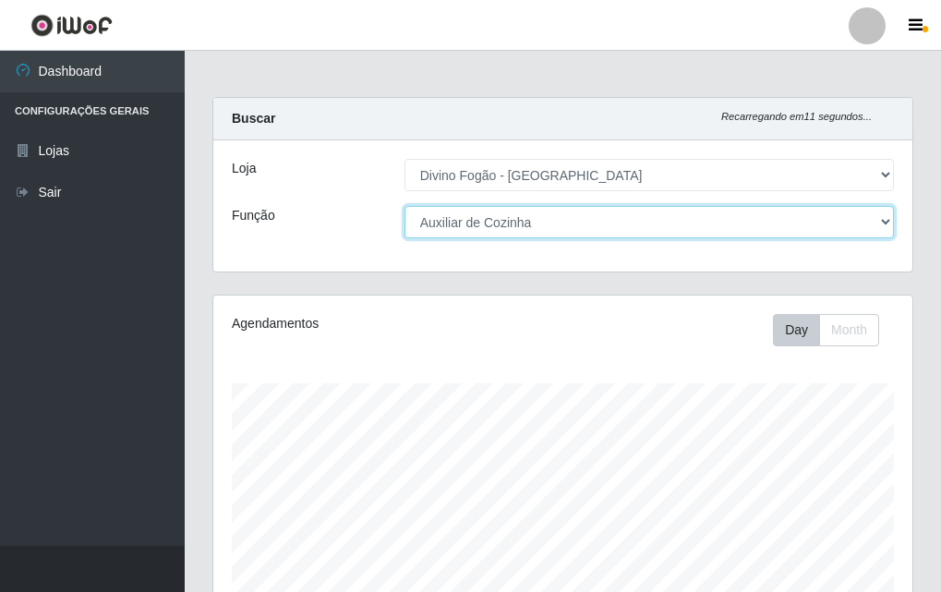
scroll to position [306, 0]
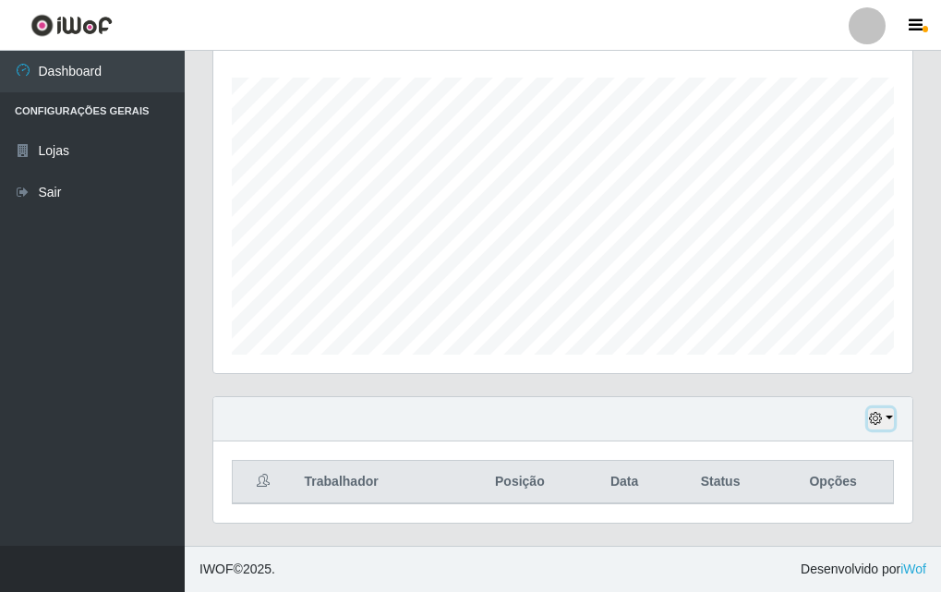
click at [878, 416] on icon "button" at bounding box center [875, 418] width 13 height 13
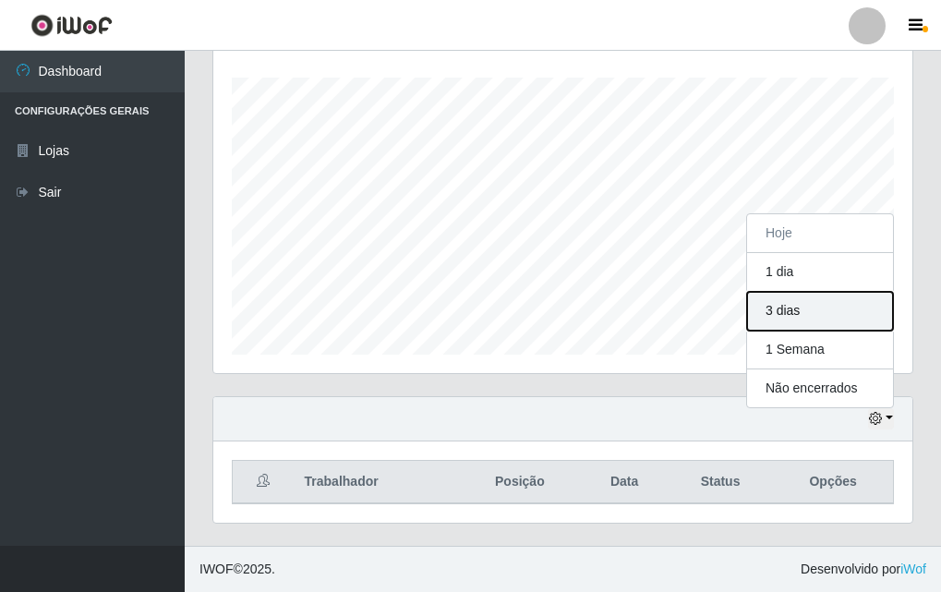
click at [808, 306] on button "3 dias" at bounding box center [820, 311] width 146 height 39
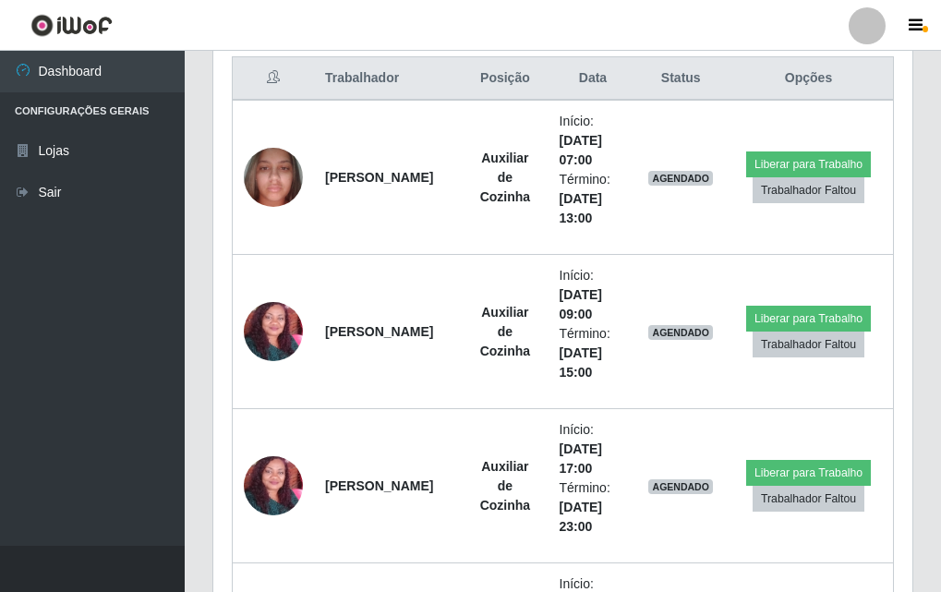
scroll to position [340, 0]
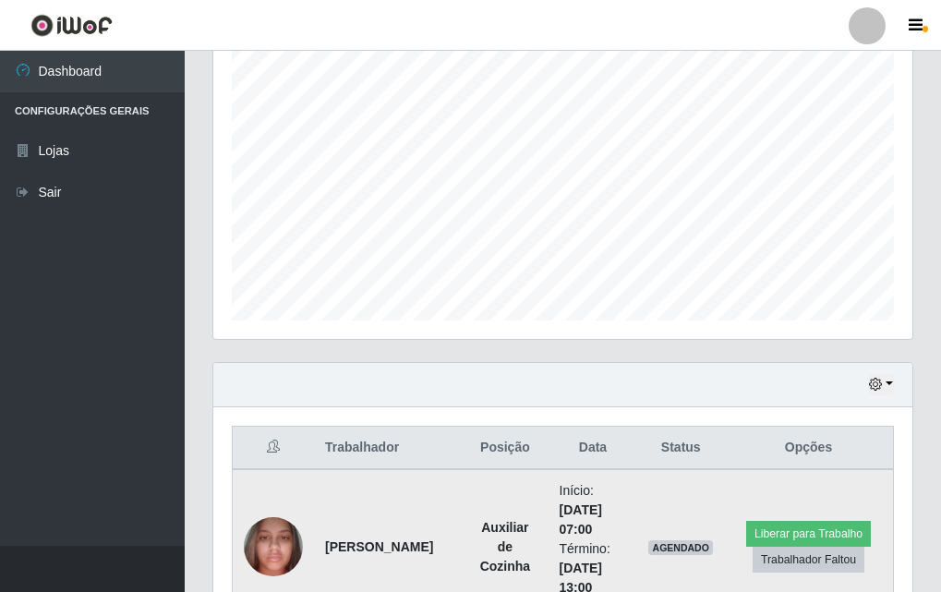
click at [276, 550] on img at bounding box center [273, 546] width 59 height 79
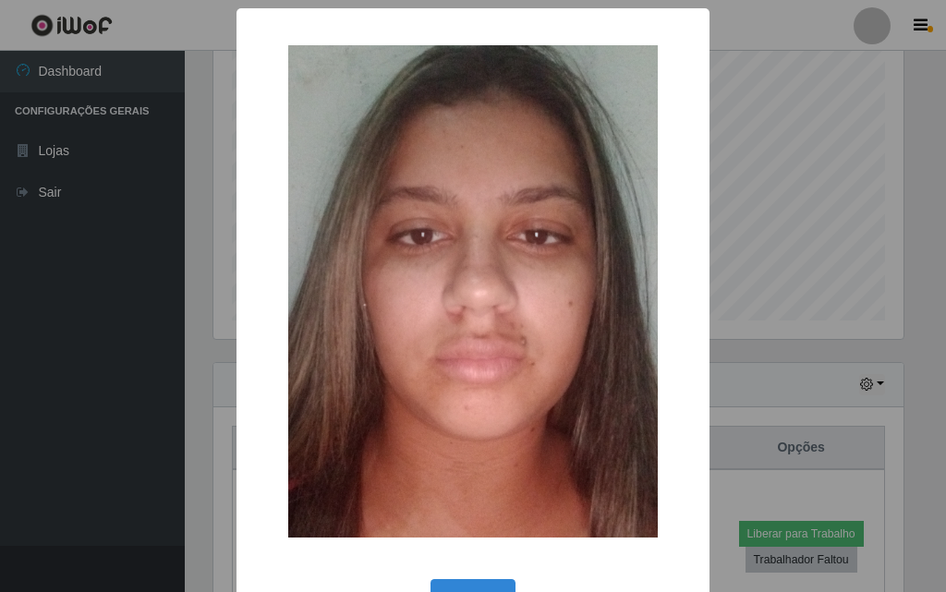
click at [217, 371] on div "× OK Cancel" at bounding box center [473, 296] width 946 height 592
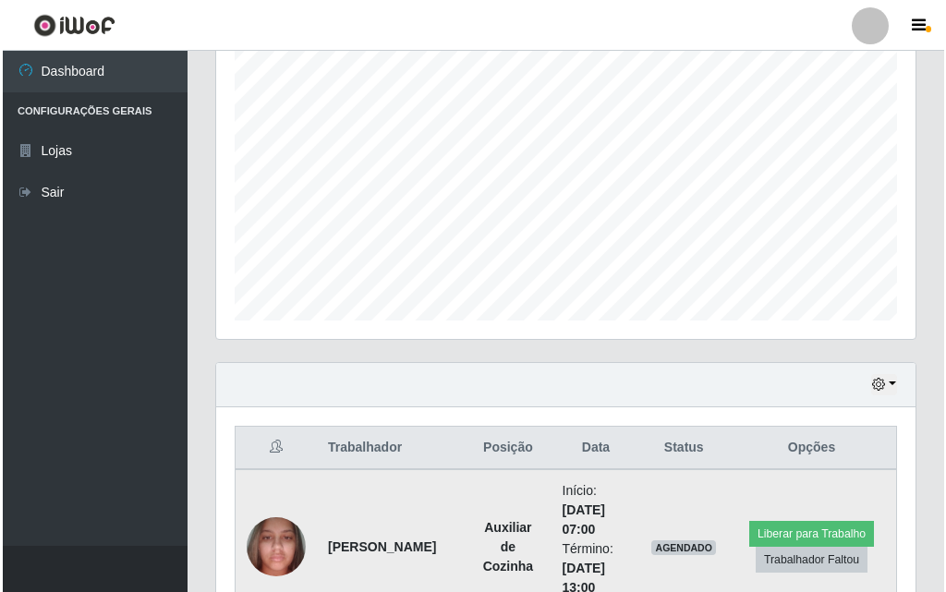
scroll to position [525, 0]
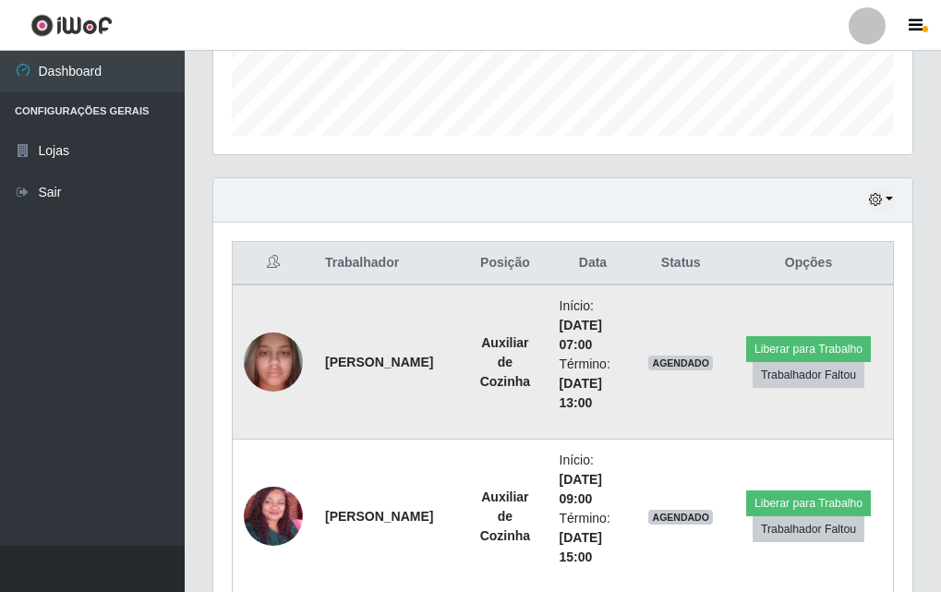
click at [285, 359] on img at bounding box center [273, 361] width 59 height 79
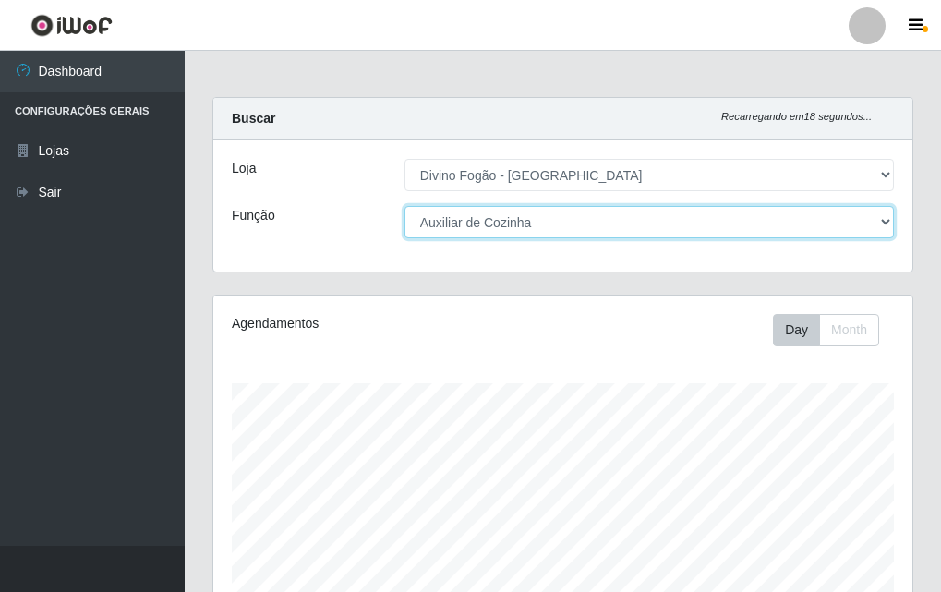
click at [616, 234] on select "[Selecione...] ASG ASG + ASG ++ Auxiliar de Cozinha Auxiliar de Cozinha + Auxil…" at bounding box center [650, 222] width 490 height 32
click at [405, 206] on select "[Selecione...] ASG ASG + ASG ++ Auxiliar de Cozinha Auxiliar de Cozinha + Auxil…" at bounding box center [650, 222] width 490 height 32
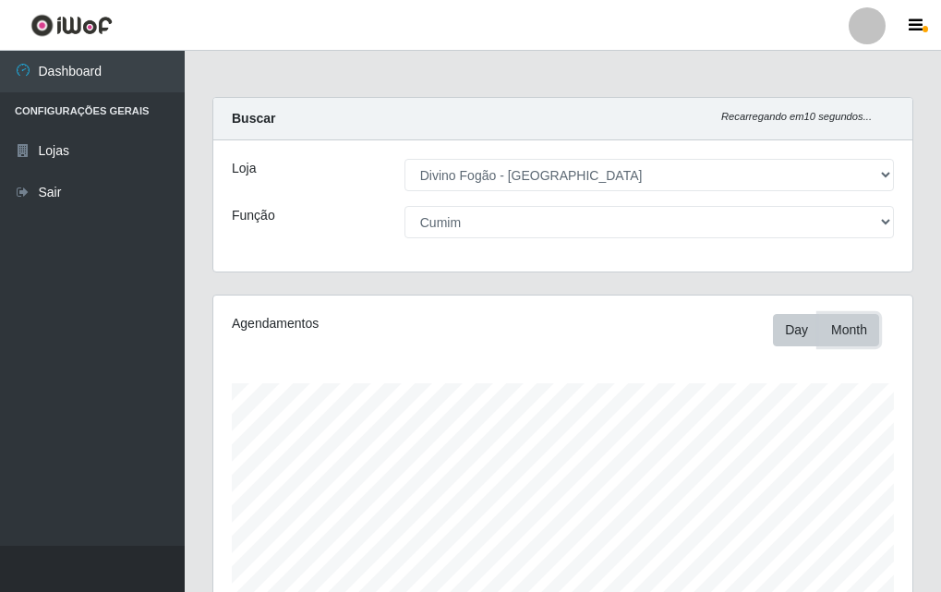
click at [852, 339] on button "Month" at bounding box center [850, 330] width 60 height 32
click at [820, 333] on button "Month" at bounding box center [850, 330] width 60 height 32
click at [795, 334] on button "Day" at bounding box center [796, 330] width 47 height 32
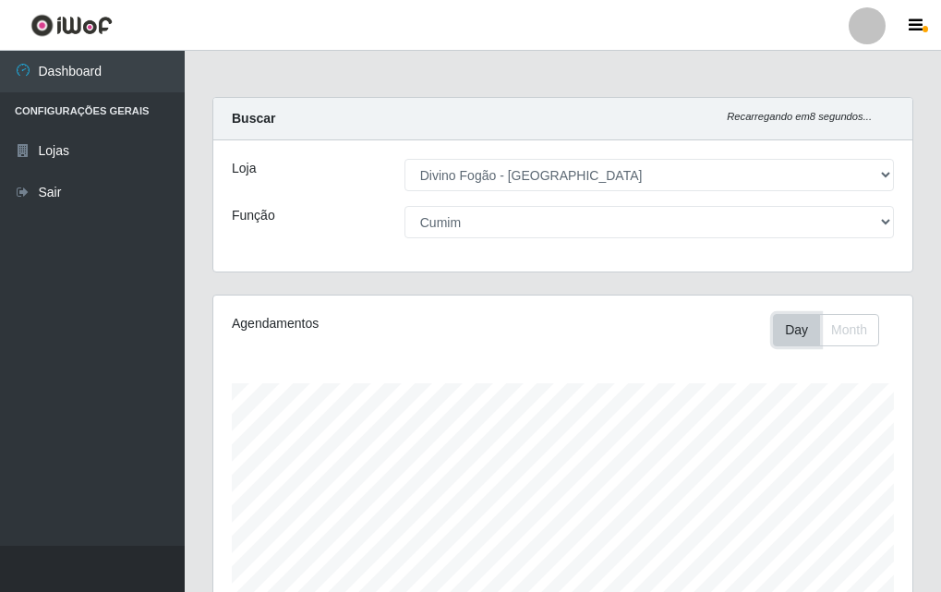
click at [795, 334] on button "Day" at bounding box center [796, 330] width 47 height 32
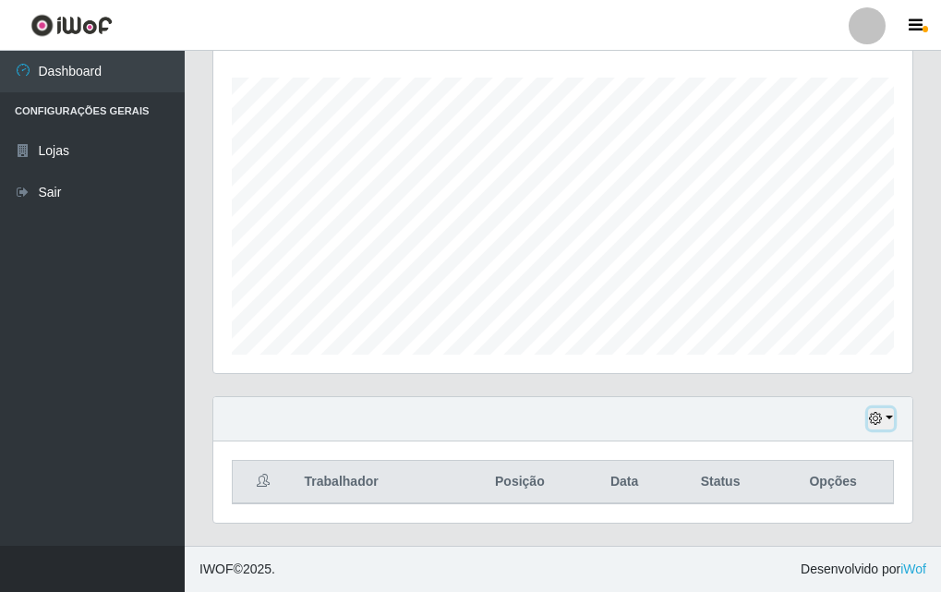
click at [893, 413] on button "button" at bounding box center [882, 418] width 26 height 21
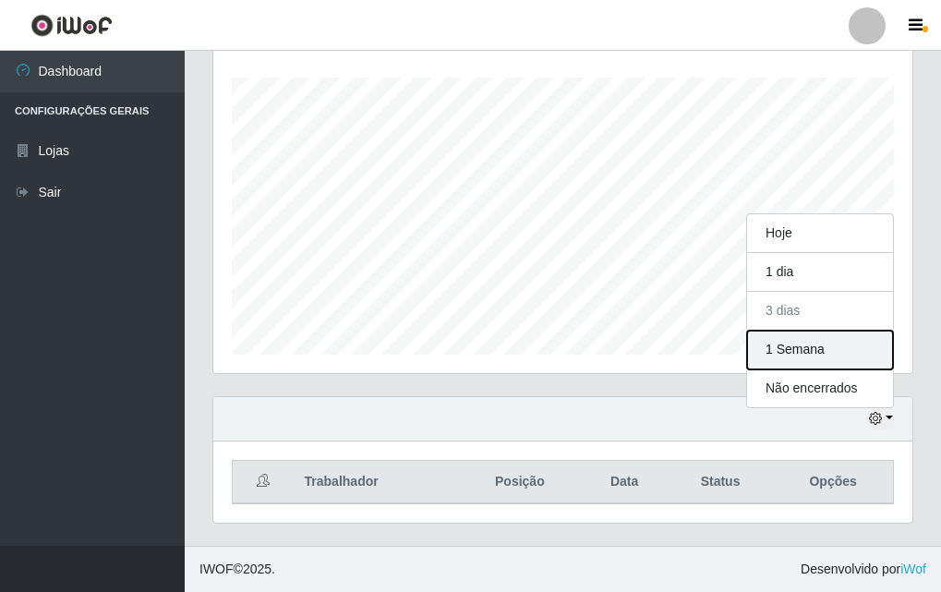
click at [832, 348] on button "1 Semana" at bounding box center [820, 350] width 146 height 39
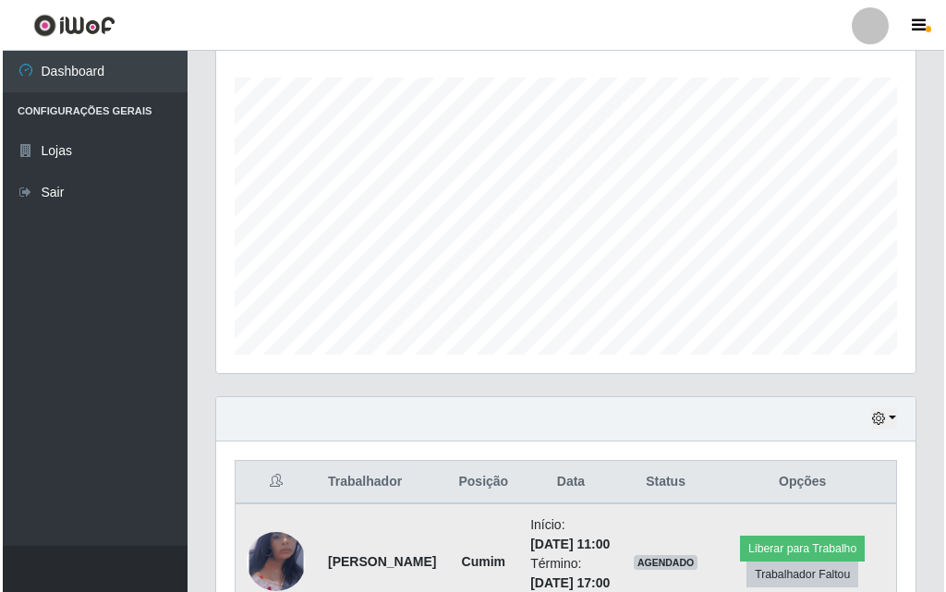
scroll to position [614, 0]
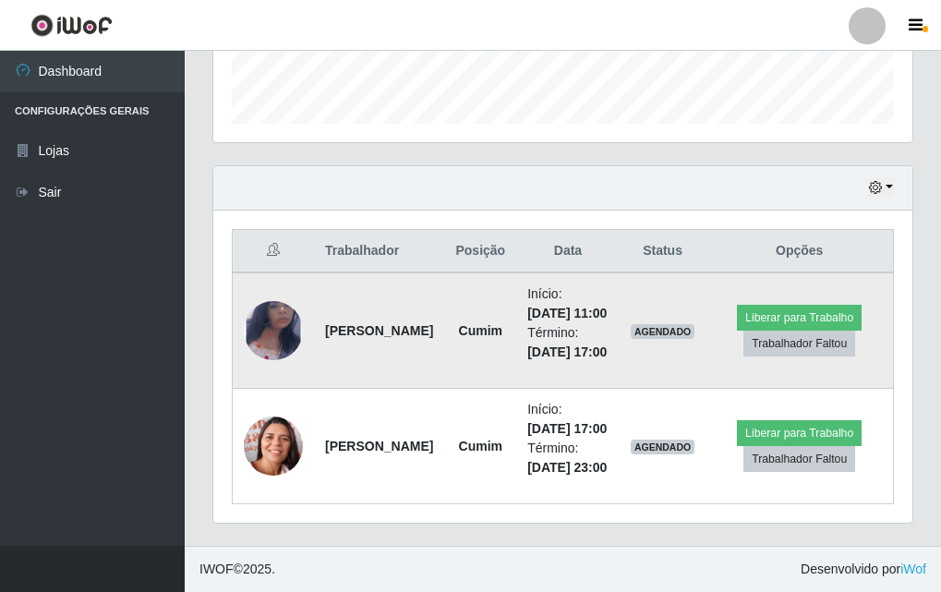
click at [295, 283] on img at bounding box center [273, 331] width 59 height 96
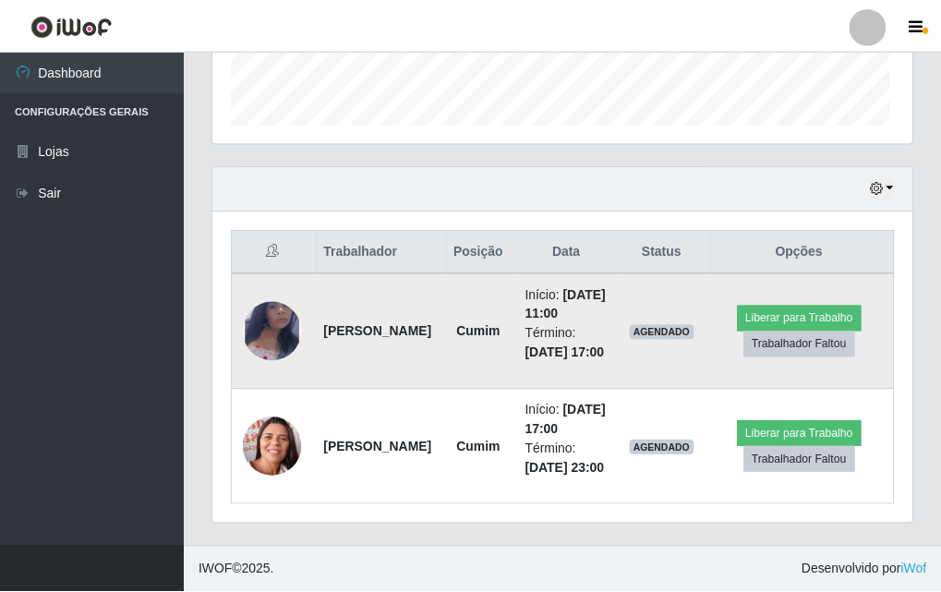
scroll to position [383, 690]
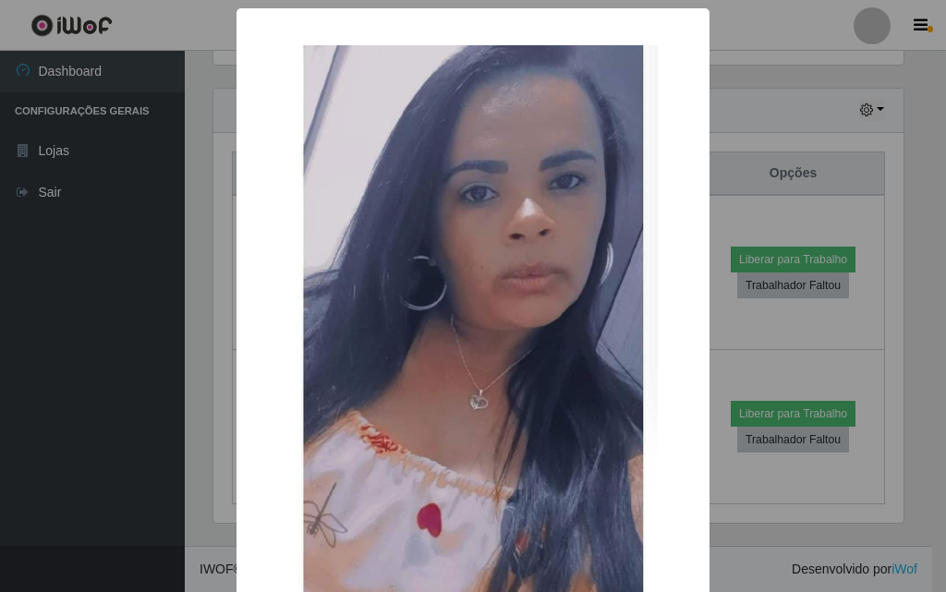
click at [224, 293] on div "× OK Cancel" at bounding box center [473, 296] width 946 height 592
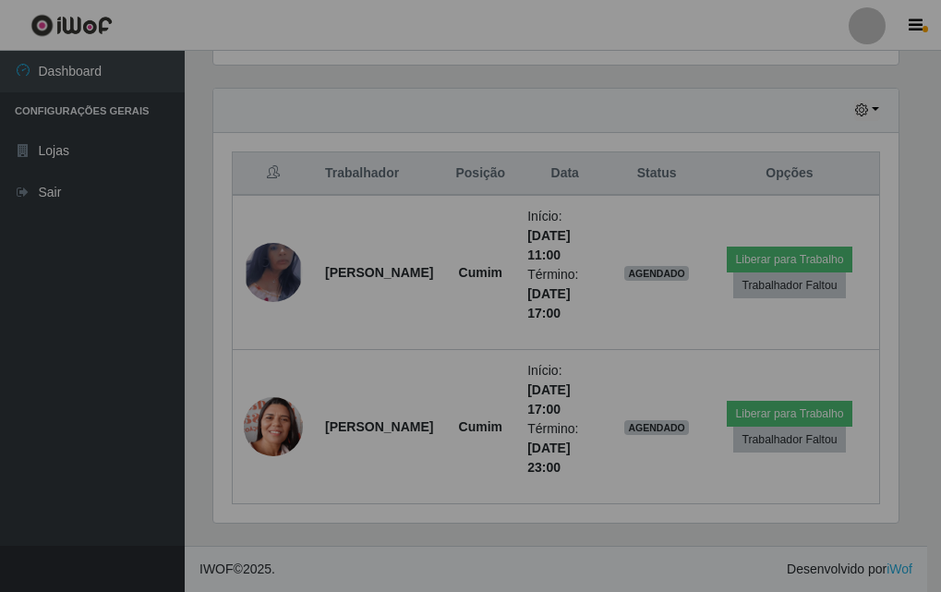
scroll to position [383, 699]
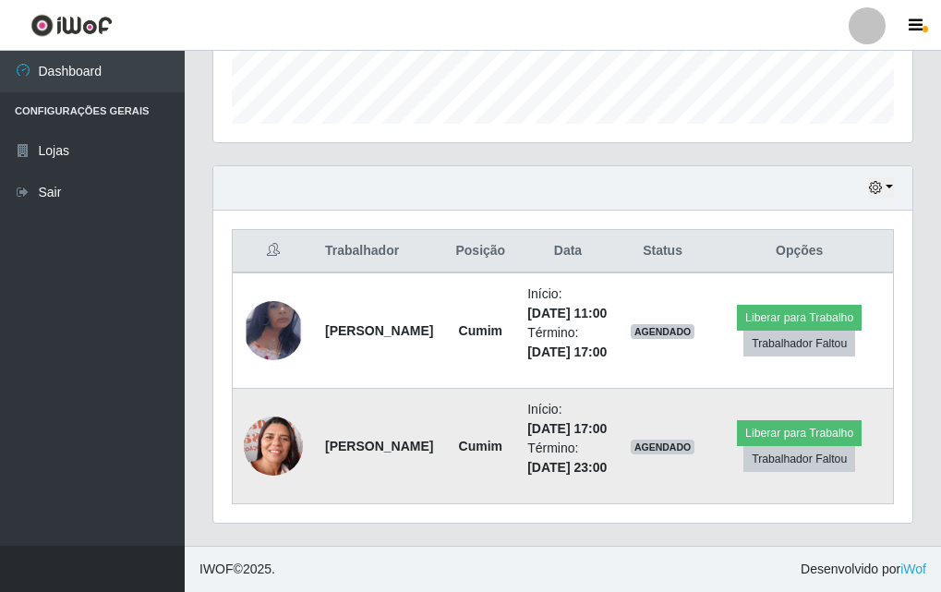
click at [248, 427] on img at bounding box center [273, 446] width 59 height 75
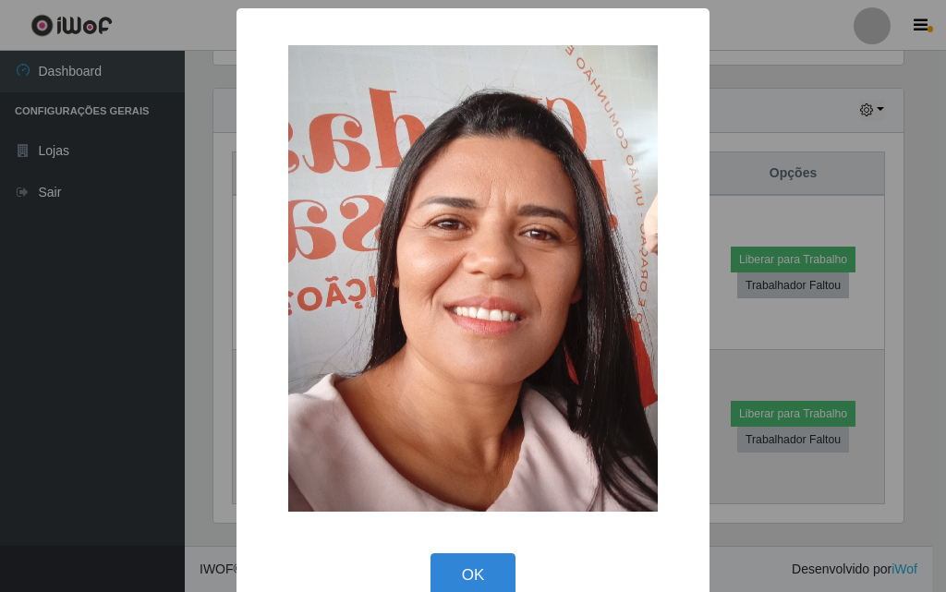
click at [255, 427] on div "×" at bounding box center [473, 279] width 436 height 504
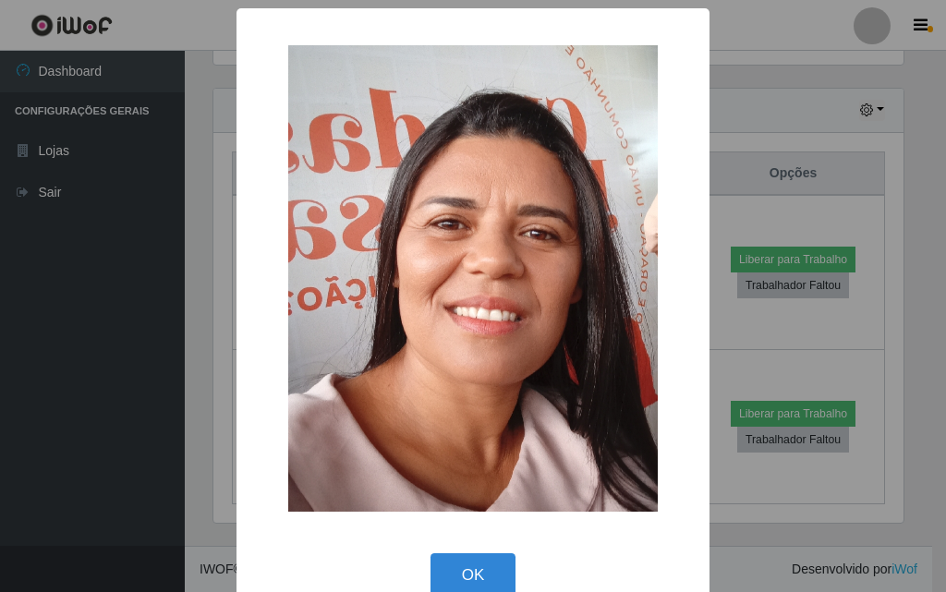
click at [213, 260] on div "× OK Cancel" at bounding box center [473, 296] width 946 height 592
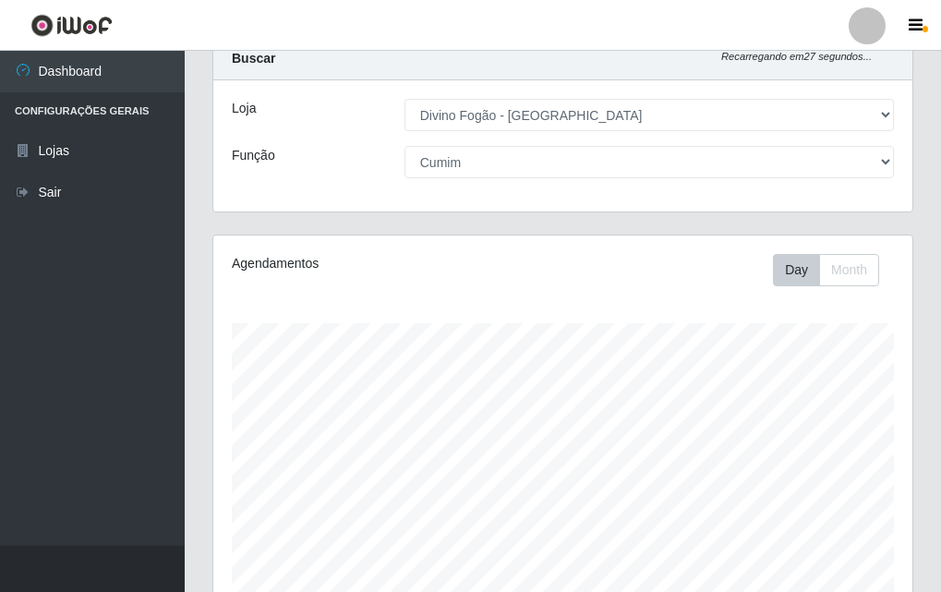
scroll to position [0, 0]
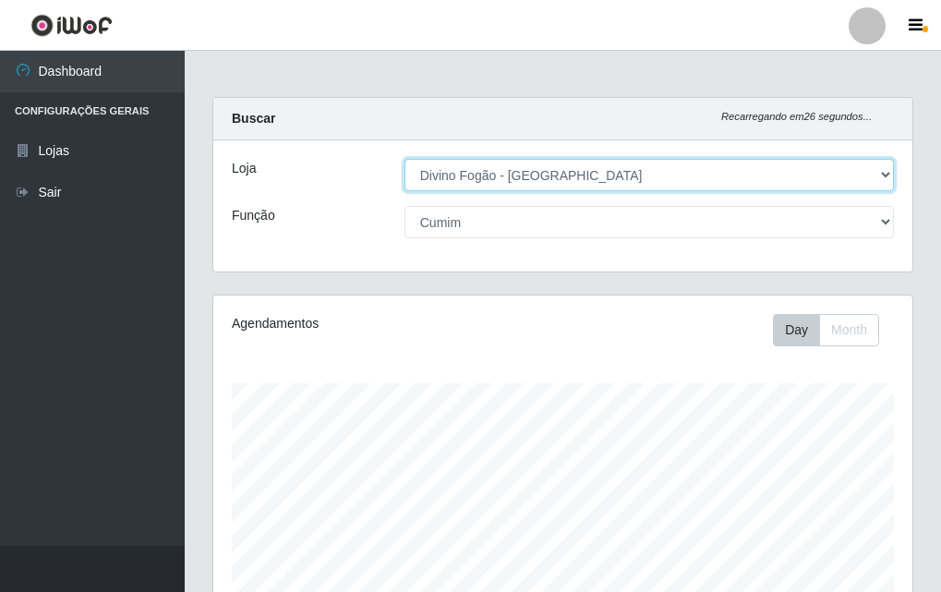
click at [482, 185] on select "[Selecione...] Divino Fogão - [GEOGRAPHIC_DATA]" at bounding box center [650, 175] width 490 height 32
click at [405, 159] on select "[Selecione...] Divino Fogão - [GEOGRAPHIC_DATA]" at bounding box center [650, 175] width 490 height 32
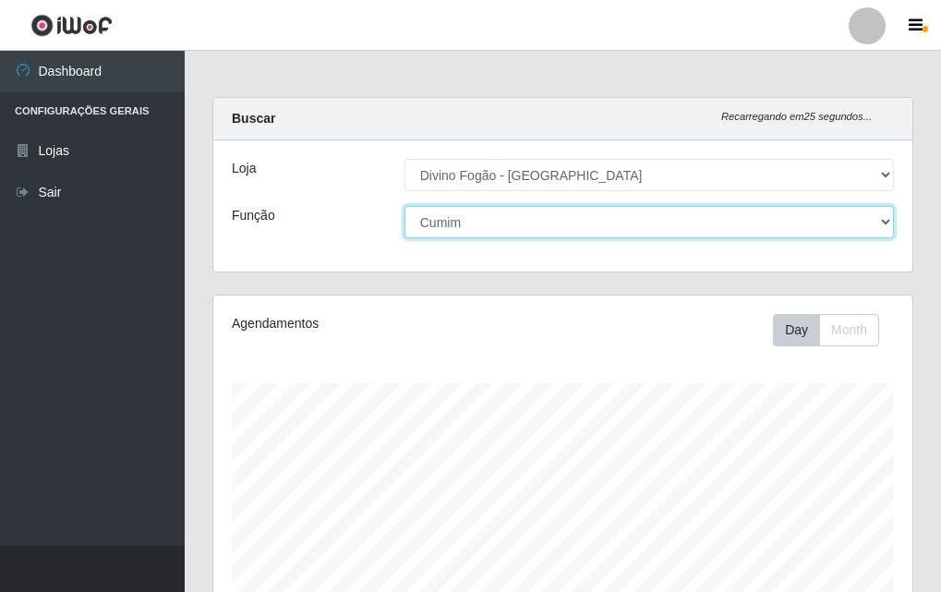
click at [466, 225] on select "[Selecione...] ASG ASG + ASG ++ Auxiliar de Cozinha Auxiliar de Cozinha + Auxil…" at bounding box center [650, 222] width 490 height 32
select select "9"
click at [405, 206] on select "[Selecione...] ASG ASG + ASG ++ Auxiliar de Cozinha Auxiliar de Cozinha + Auxil…" at bounding box center [650, 222] width 490 height 32
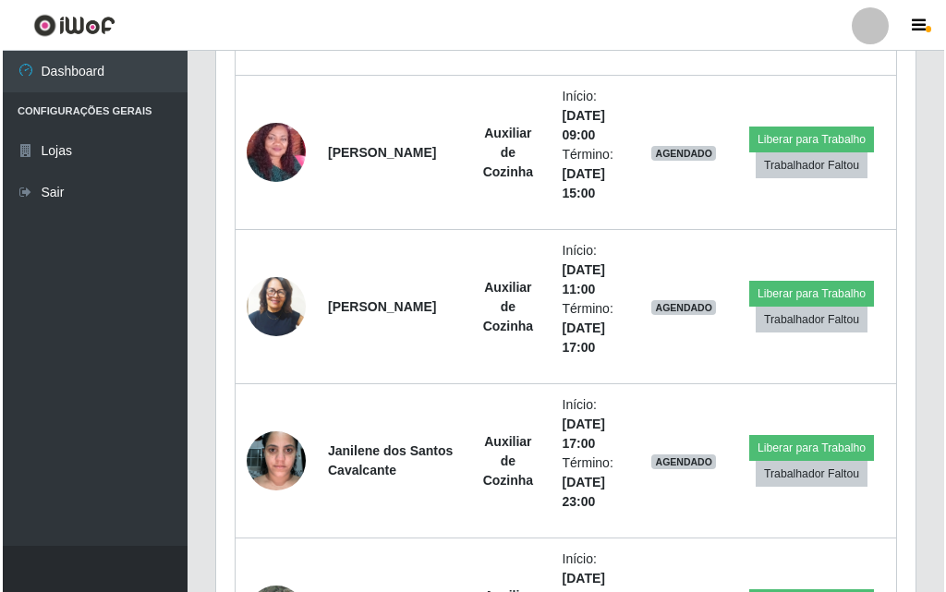
scroll to position [2431, 0]
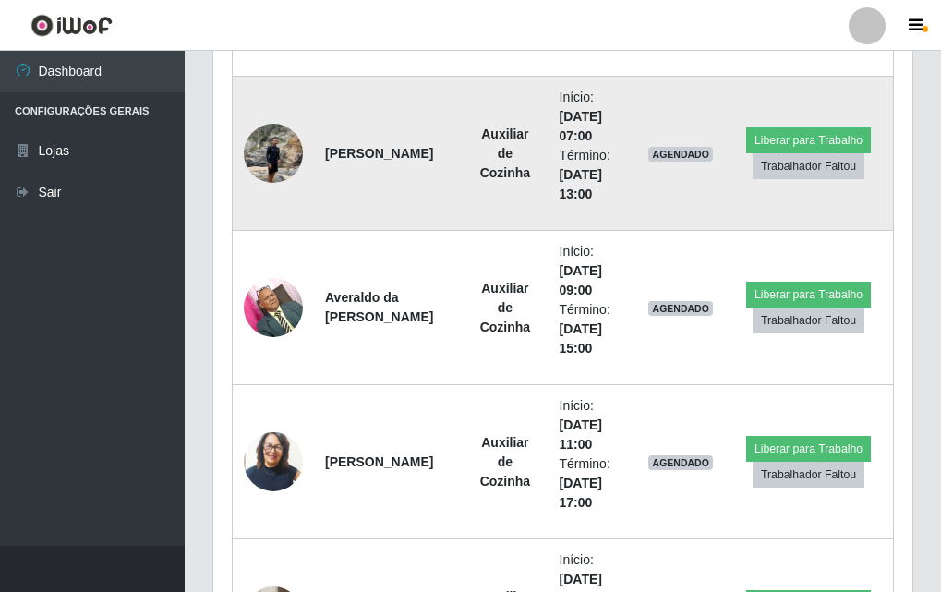
click at [266, 158] on img at bounding box center [273, 153] width 59 height 79
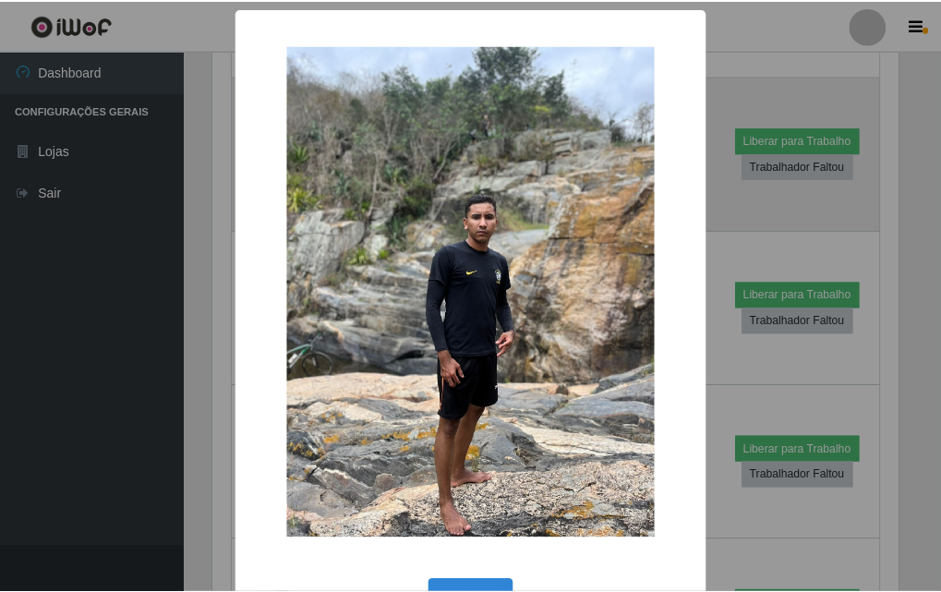
scroll to position [383, 690]
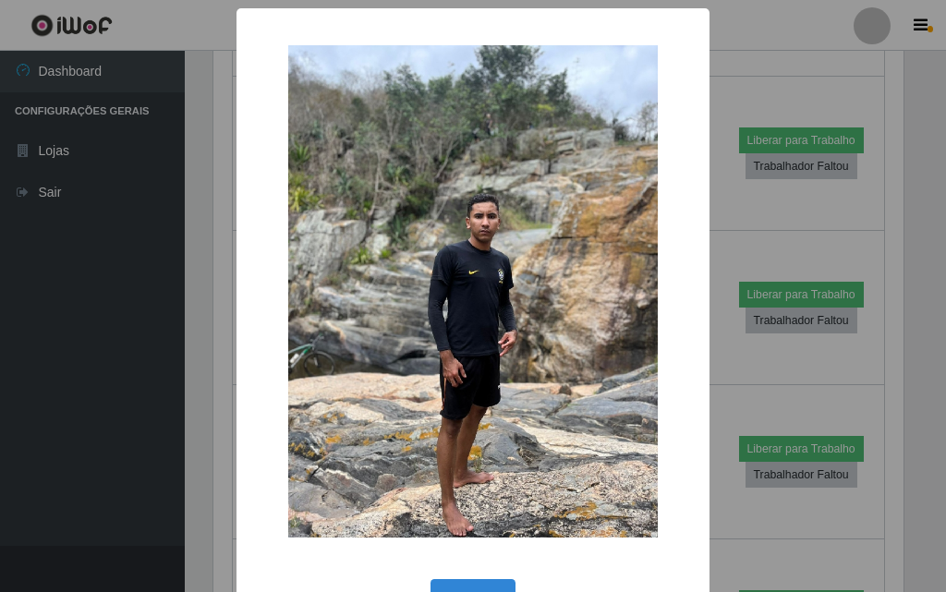
click at [201, 240] on div "× OK Cancel" at bounding box center [473, 296] width 946 height 592
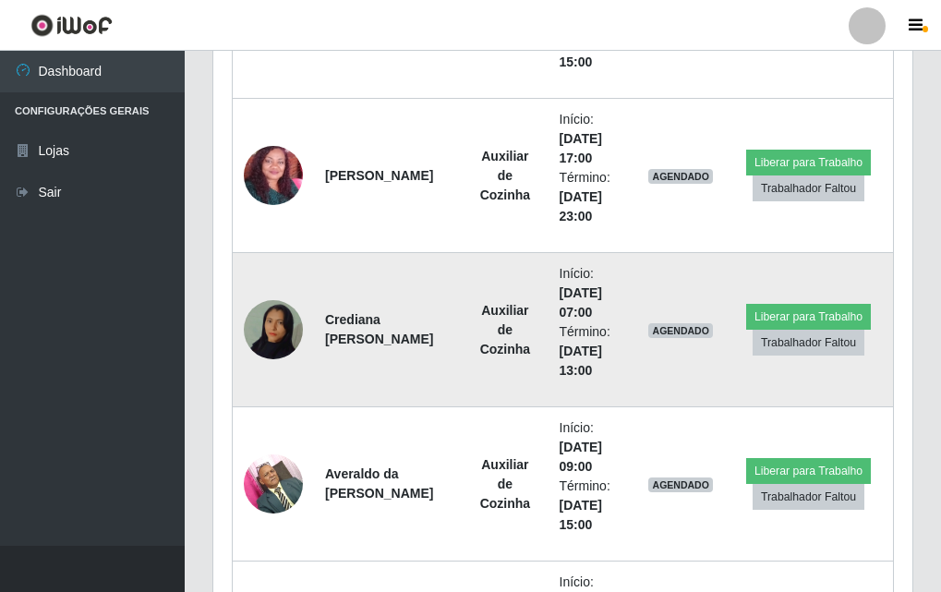
scroll to position [835, 0]
